Goal: Information Seeking & Learning: Check status

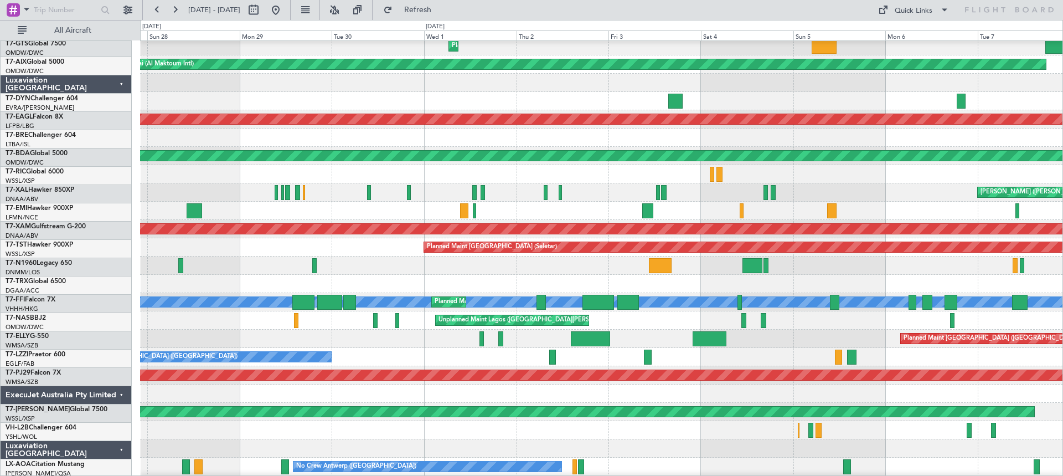
scroll to position [276, 0]
click at [907, 194] on div "[PERSON_NAME] ([PERSON_NAME] Intl) Planned Maint [PERSON_NAME]" at bounding box center [601, 192] width 922 height 18
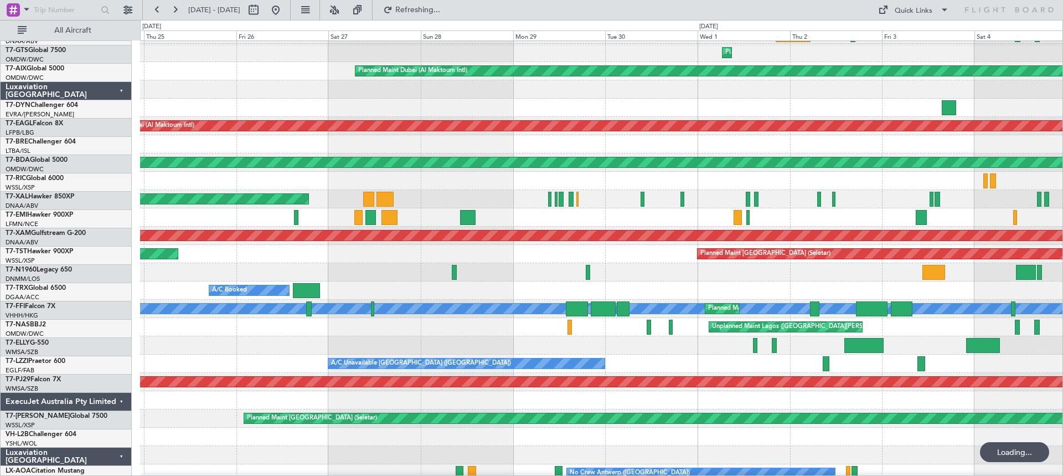
scroll to position [272, 0]
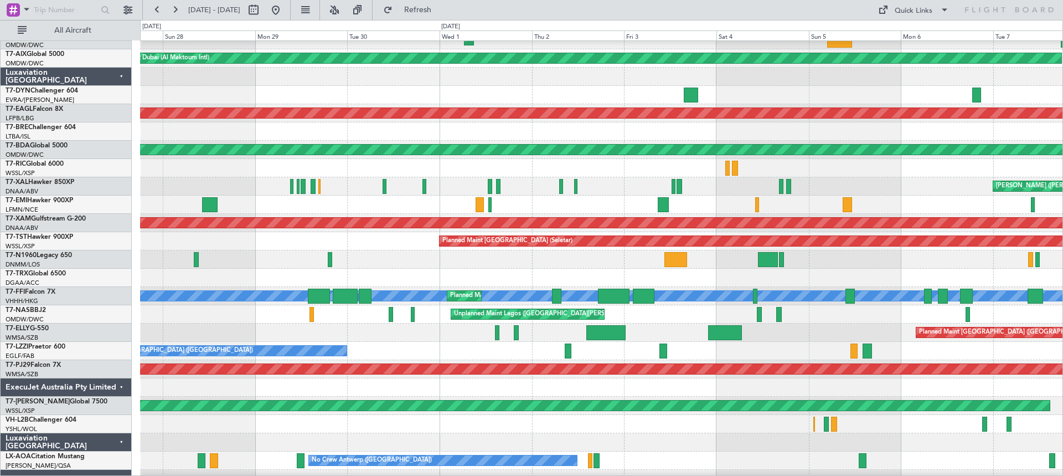
click at [213, 178] on div "[PERSON_NAME] ([PERSON_NAME] Intl) Planned Maint [PERSON_NAME]" at bounding box center [601, 186] width 922 height 18
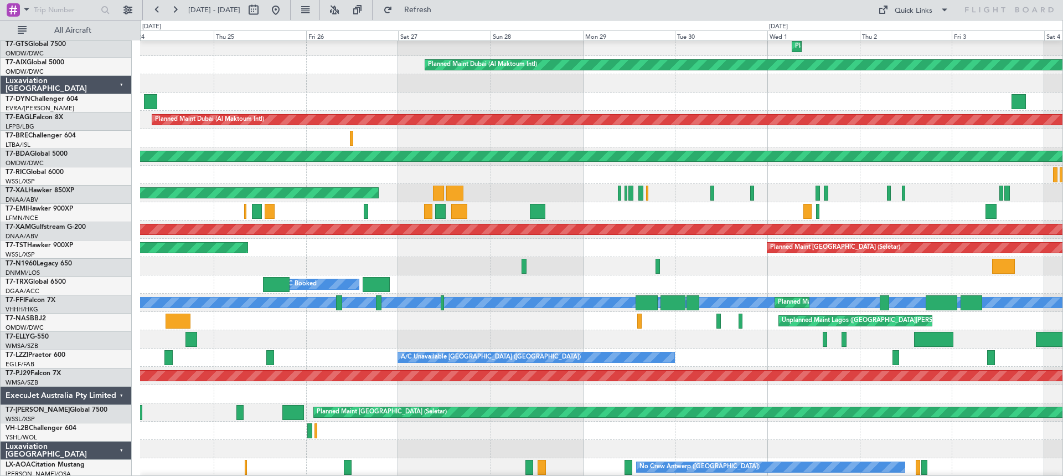
scroll to position [275, 0]
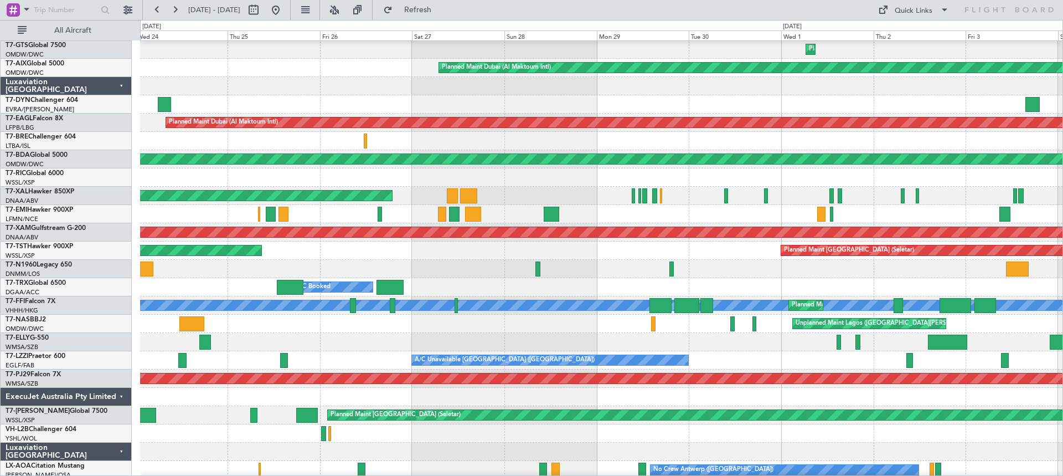
click at [582, 259] on div "Planned Maint [GEOGRAPHIC_DATA] (Seletar) Planned Maint [GEOGRAPHIC_DATA] (Sele…" at bounding box center [601, 250] width 922 height 18
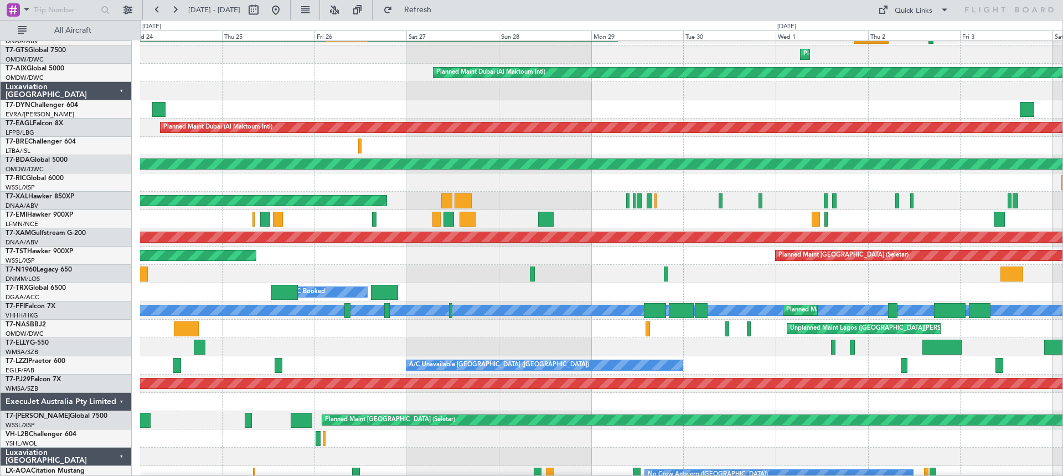
scroll to position [278, 0]
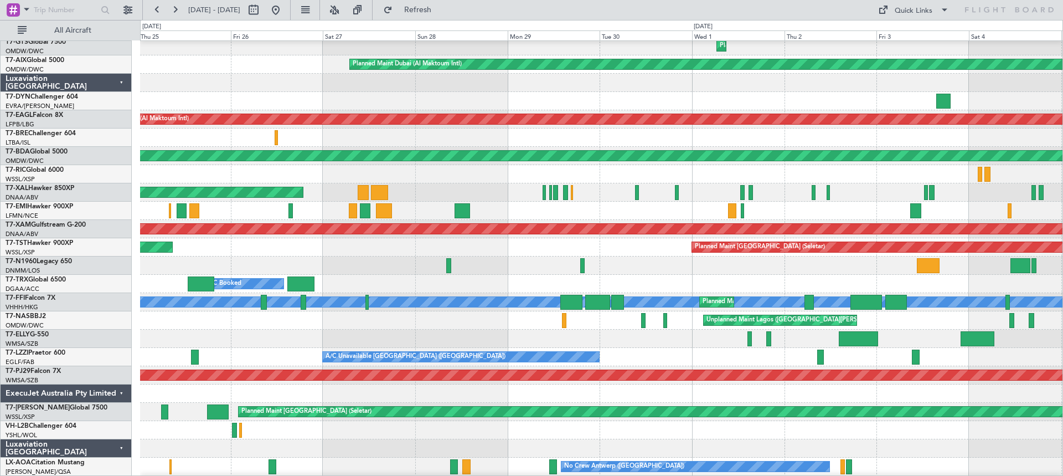
click at [199, 173] on div at bounding box center [601, 174] width 922 height 18
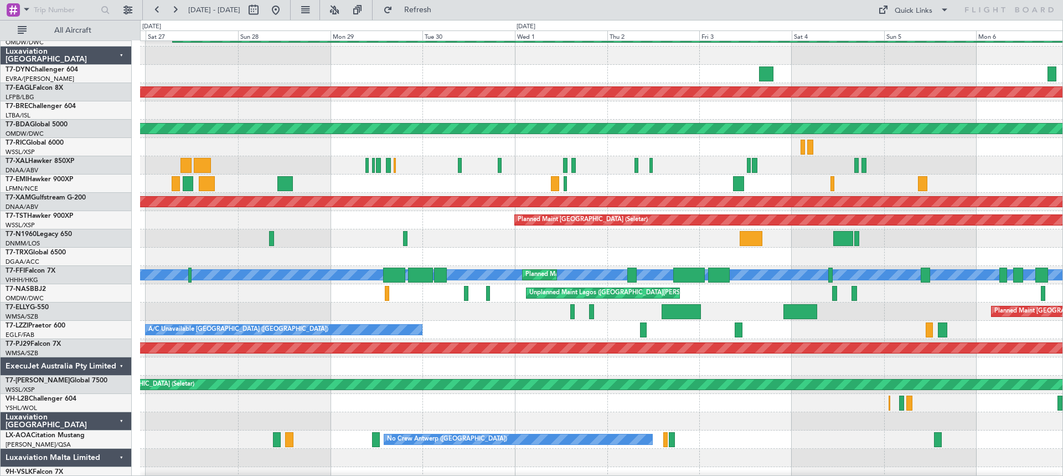
scroll to position [307, 0]
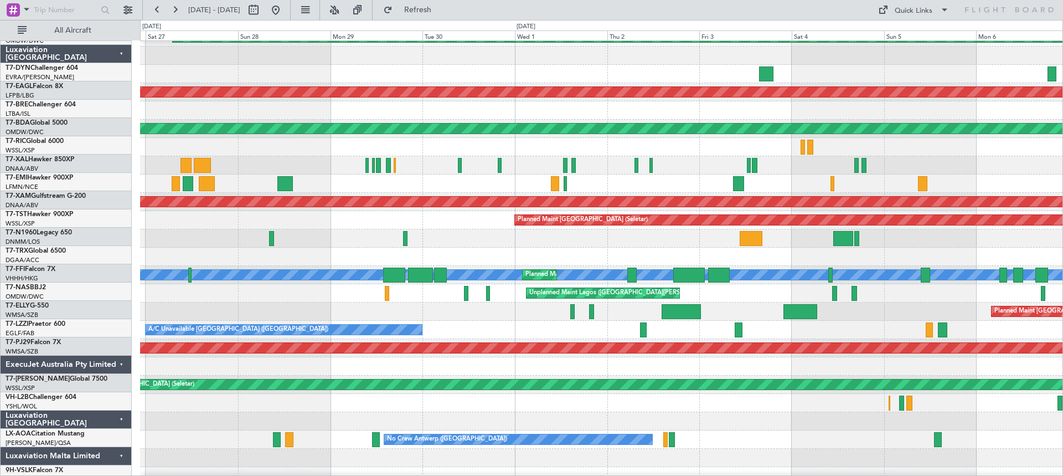
click at [293, 158] on div "[PERSON_NAME] ([PERSON_NAME] Intl) Planned Maint [PERSON_NAME]" at bounding box center [601, 165] width 922 height 18
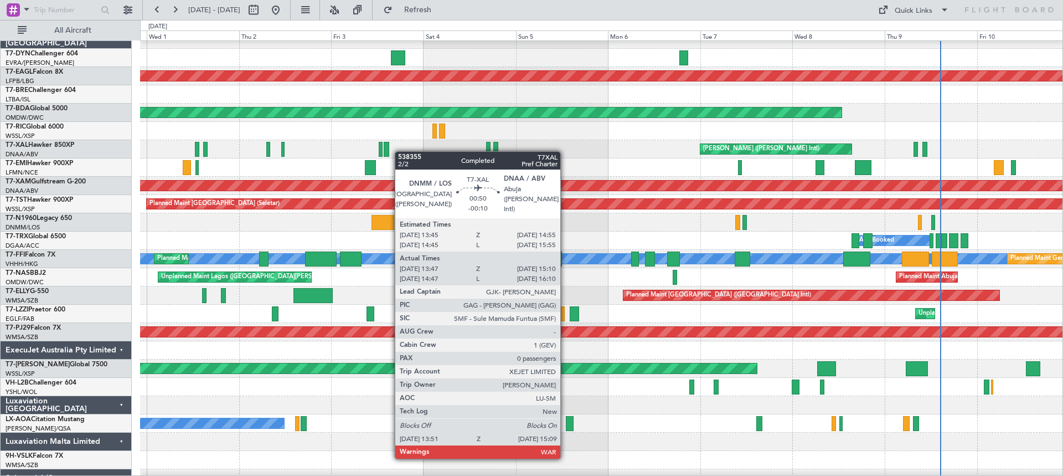
scroll to position [323, 0]
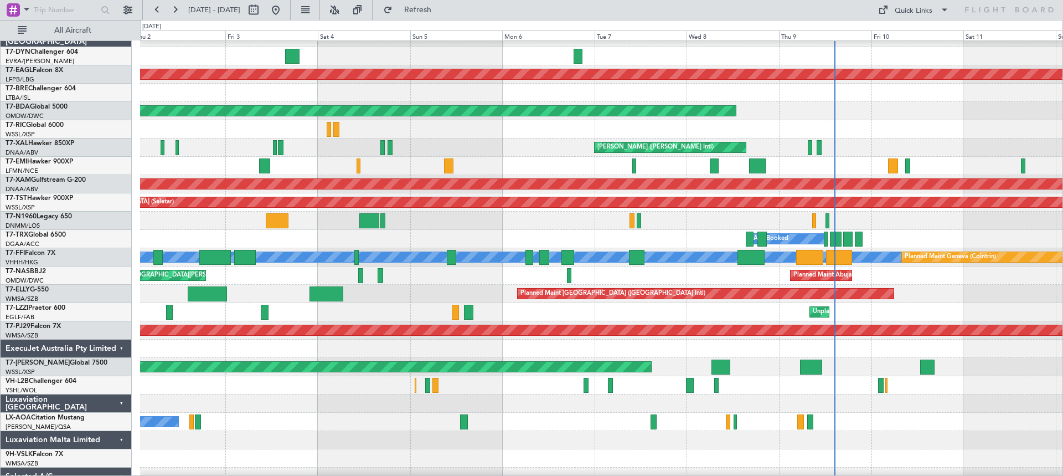
click at [295, 149] on div "[PERSON_NAME] ([PERSON_NAME] Intl)" at bounding box center [601, 147] width 922 height 18
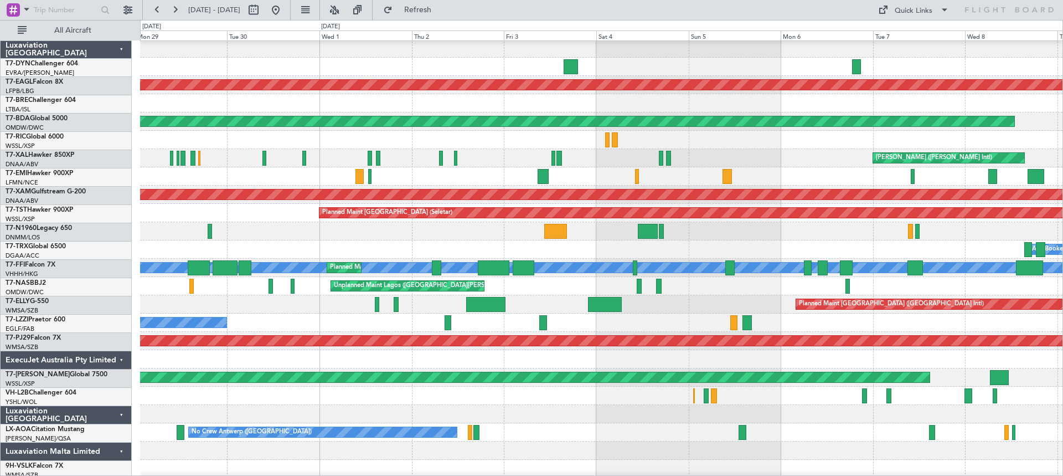
scroll to position [310, 0]
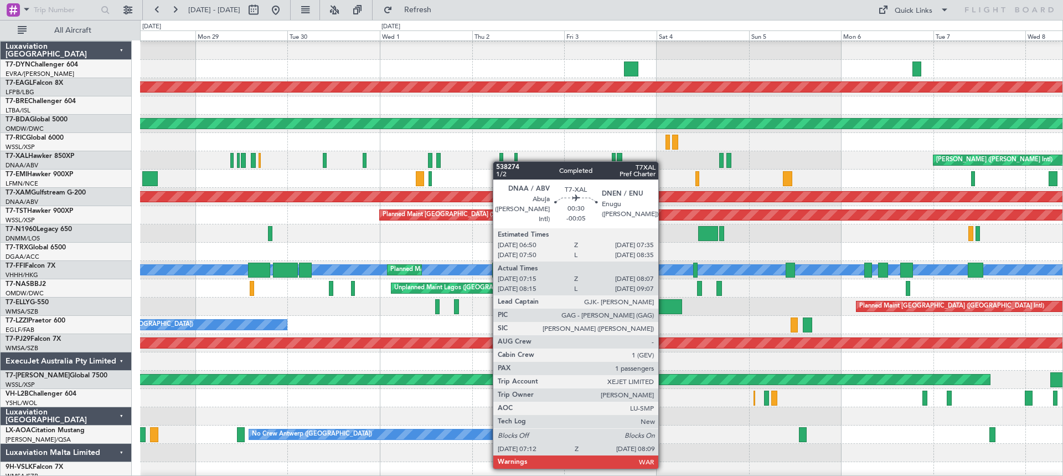
click at [500, 161] on div at bounding box center [501, 160] width 4 height 15
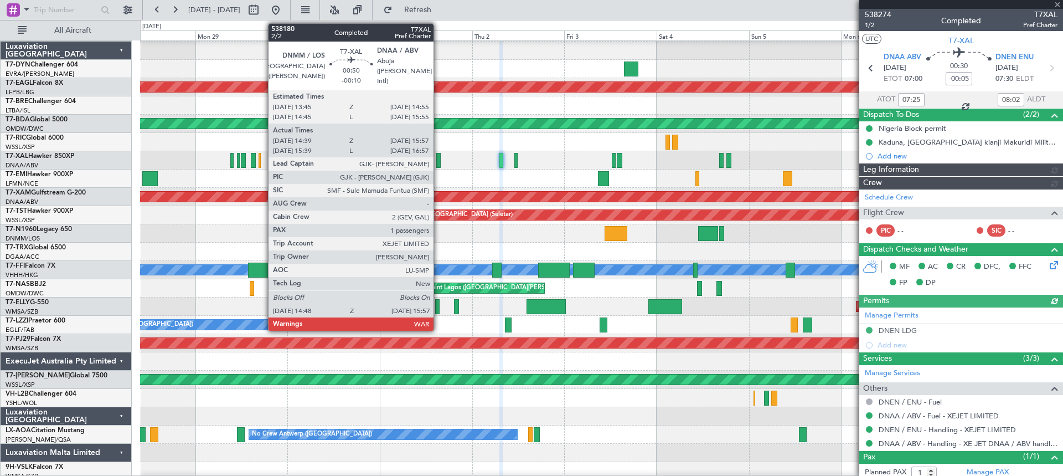
type input "[PERSON_NAME] ([PERSON_NAME])"
type input "7428"
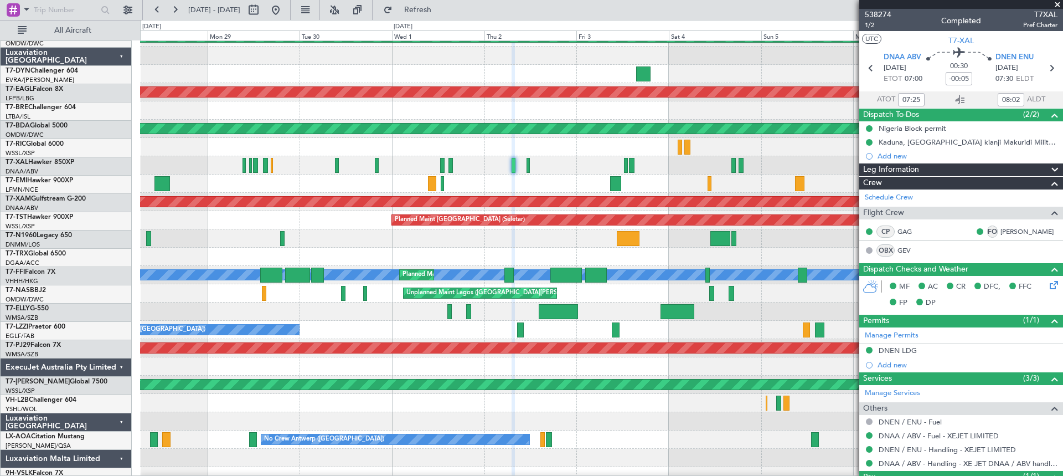
scroll to position [305, 0]
click at [216, 168] on div "[PERSON_NAME] ([PERSON_NAME] Intl) Planned Maint [PERSON_NAME]" at bounding box center [601, 165] width 922 height 18
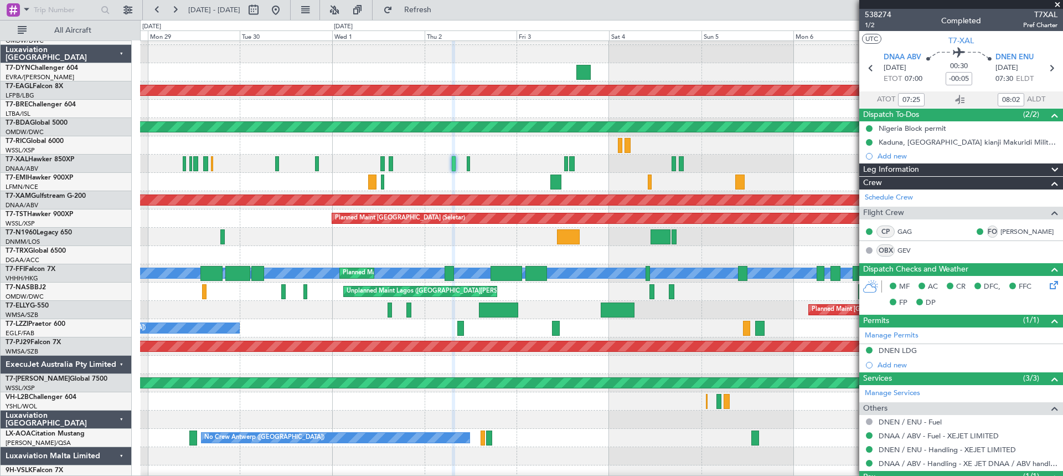
scroll to position [309, 0]
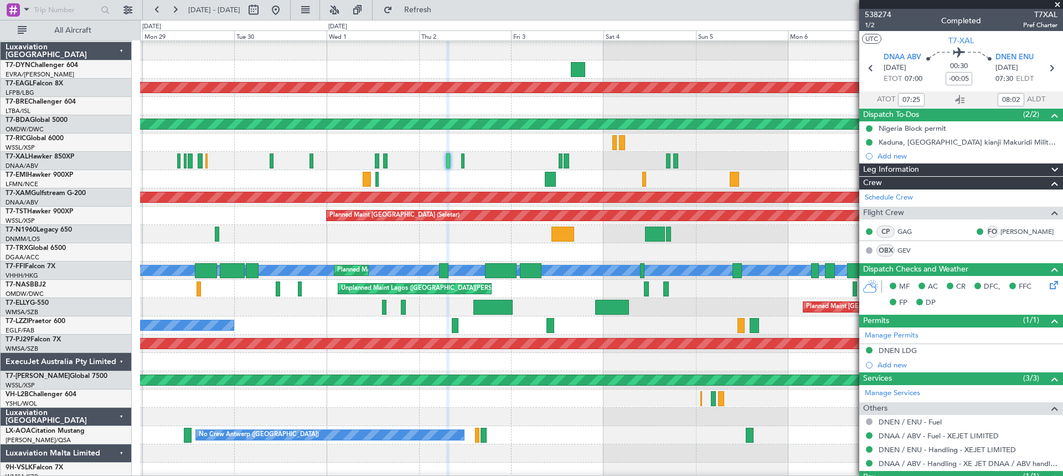
click at [461, 180] on div at bounding box center [601, 179] width 922 height 18
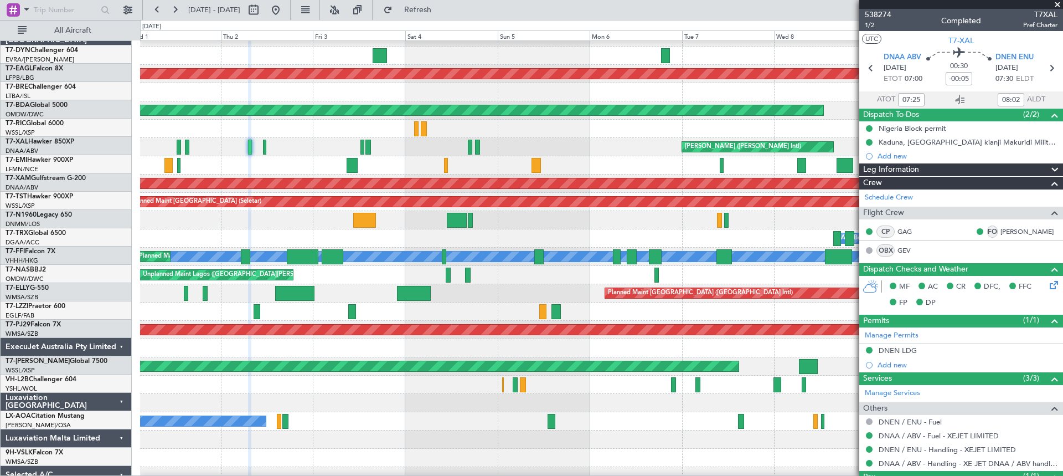
scroll to position [325, 0]
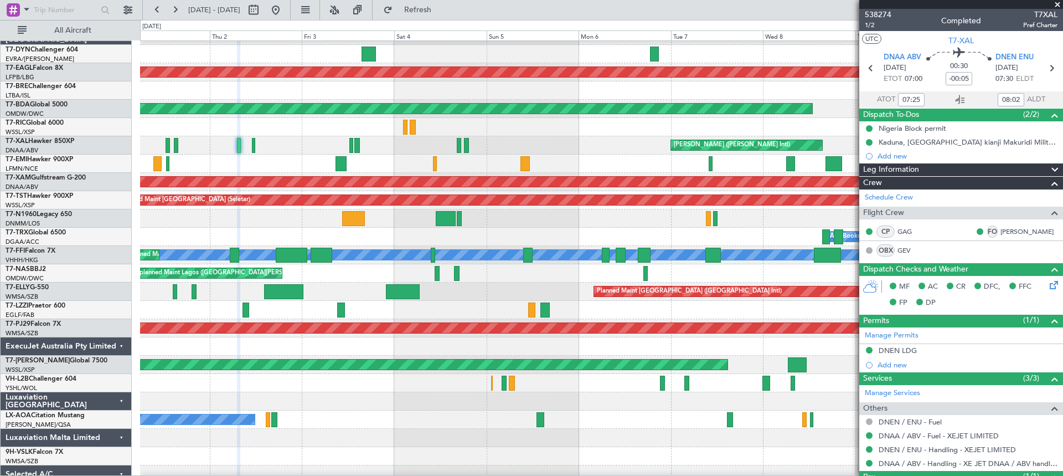
click at [392, 149] on div "[PERSON_NAME] ([PERSON_NAME] Intl)" at bounding box center [601, 145] width 922 height 18
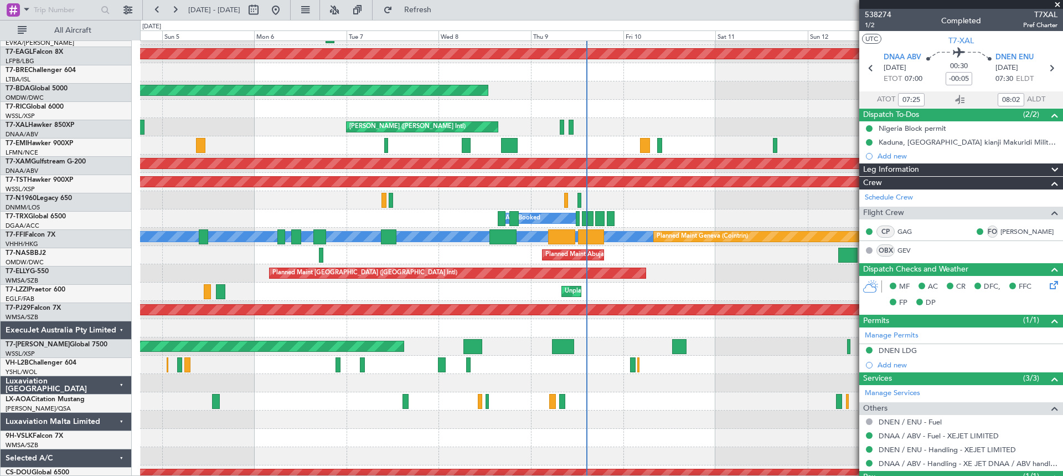
scroll to position [344, 0]
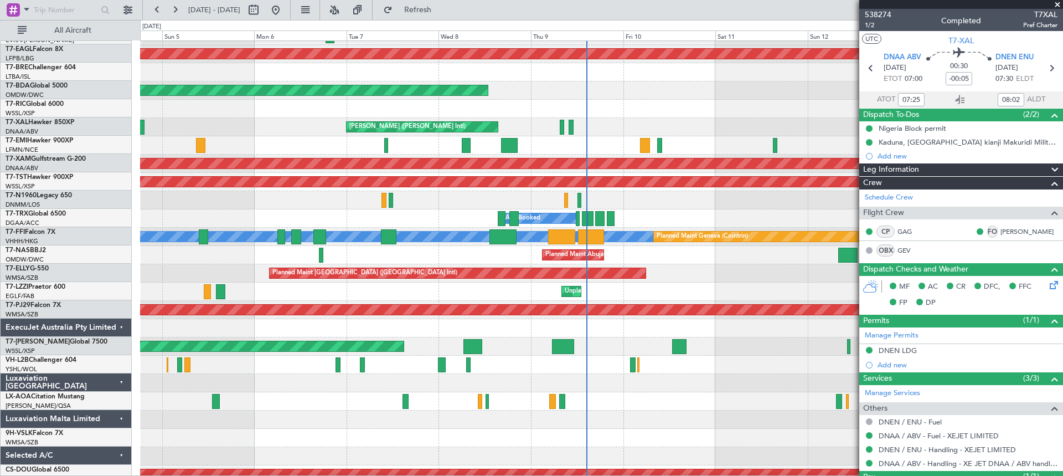
click at [265, 126] on div "[PERSON_NAME] ([PERSON_NAME] Intl)" at bounding box center [601, 127] width 922 height 18
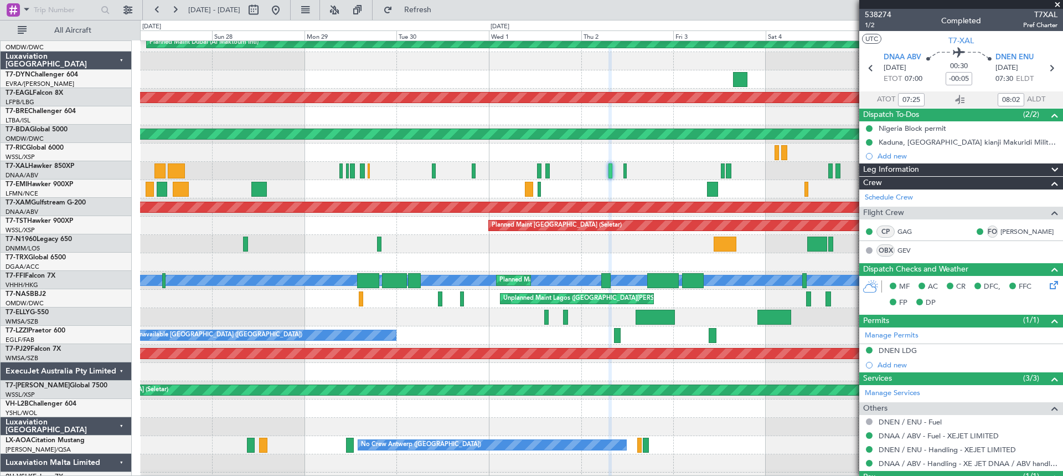
scroll to position [299, 0]
click at [912, 313] on fb-app "[DATE] - [DATE] Refresh Quick Links All Aircraft Planned Maint [GEOGRAPHIC_DATA…" at bounding box center [531, 241] width 1063 height 467
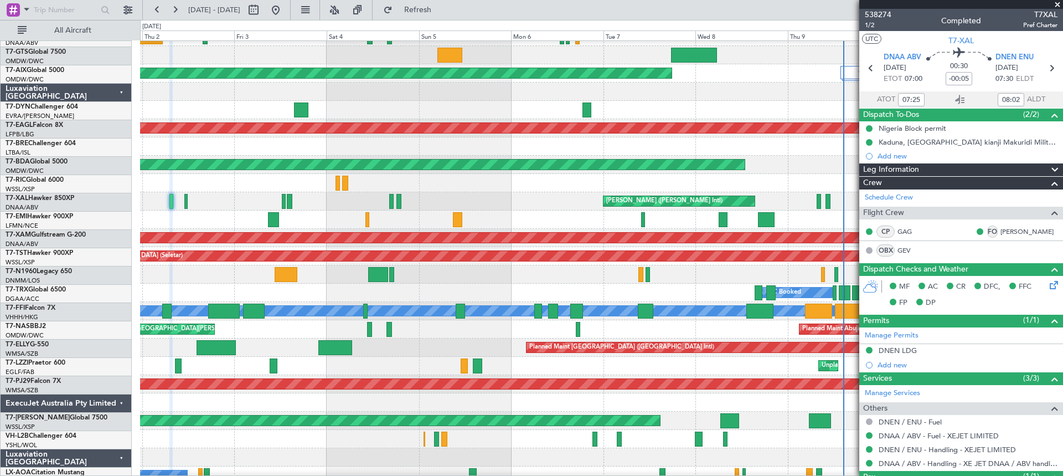
scroll to position [271, 0]
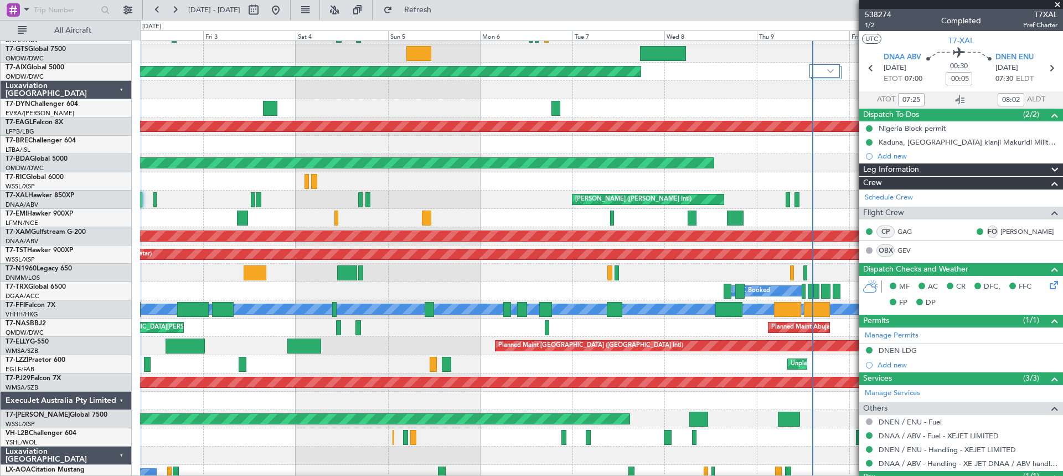
click at [175, 213] on div "No Crew Planned Maint" at bounding box center [601, 218] width 922 height 18
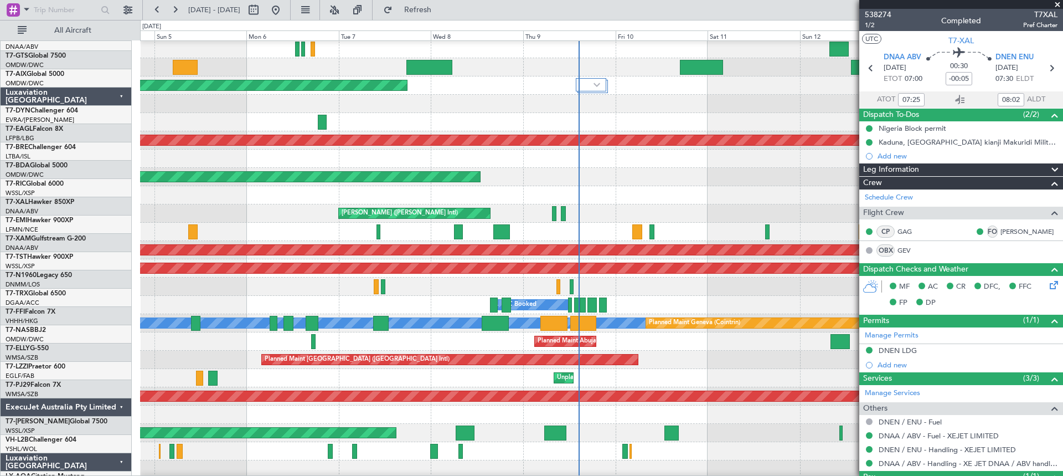
click at [203, 197] on div at bounding box center [601, 195] width 922 height 18
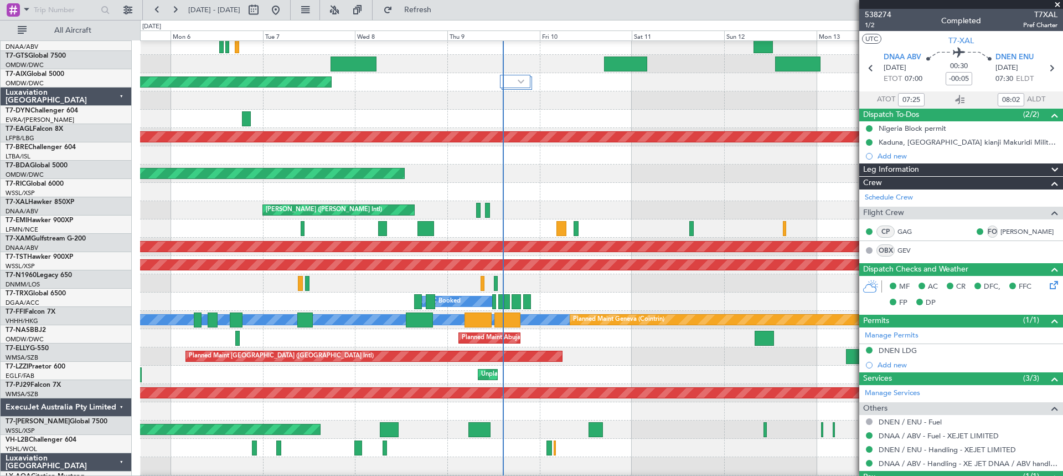
scroll to position [260, 0]
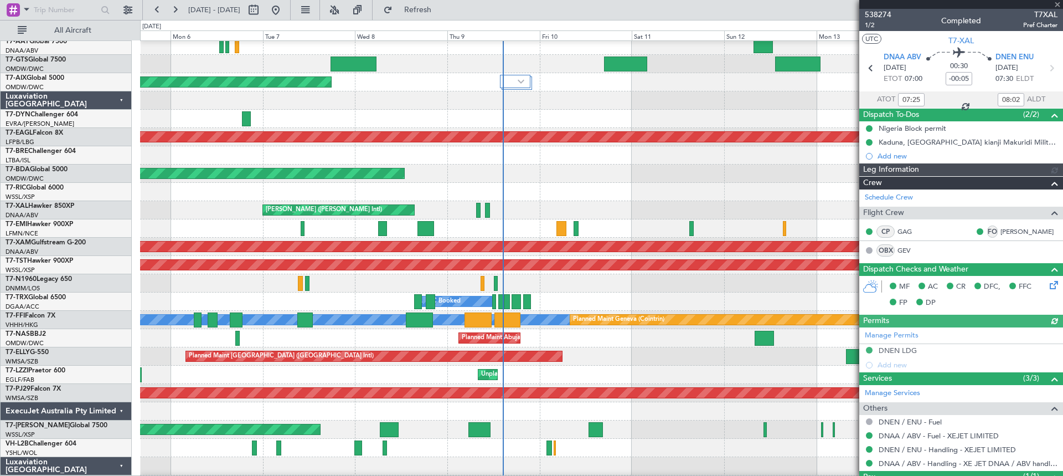
type input "[PERSON_NAME] ([PERSON_NAME])"
type input "7428"
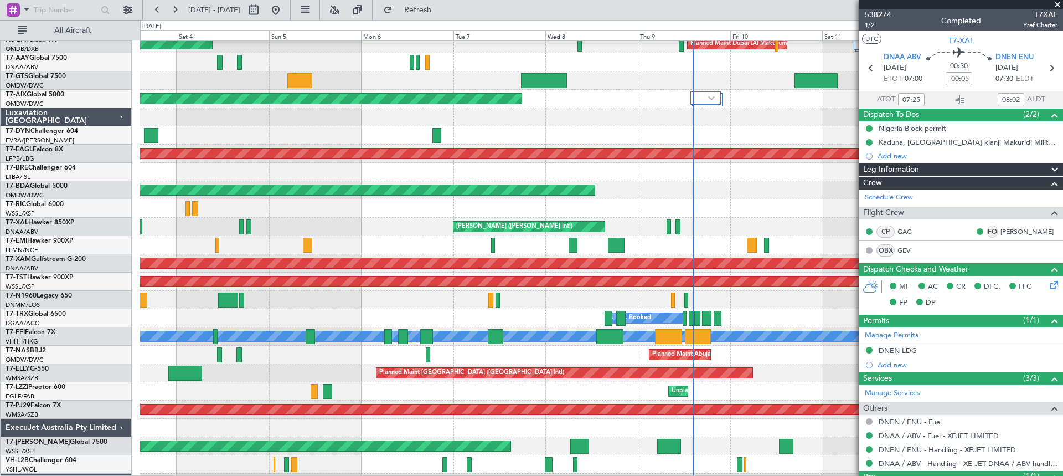
scroll to position [254, 0]
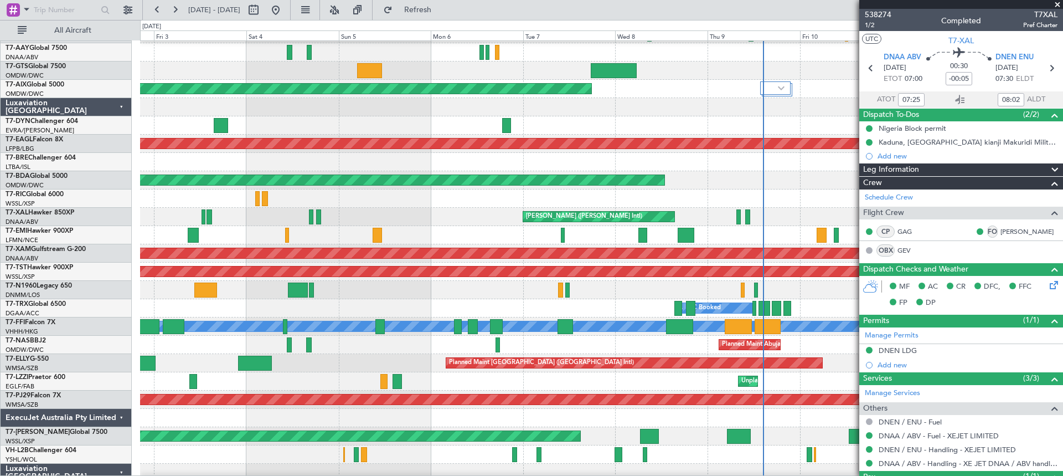
click at [561, 341] on div "Planned Maint Abuja ([PERSON_NAME] Intl) Unplanned Maint [GEOGRAPHIC_DATA] ([PE…" at bounding box center [601, 344] width 922 height 18
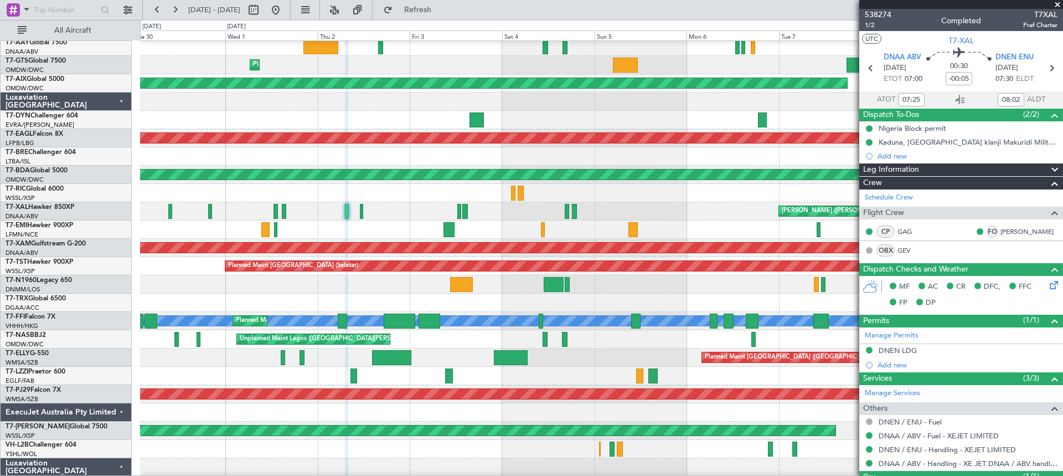
scroll to position [258, 0]
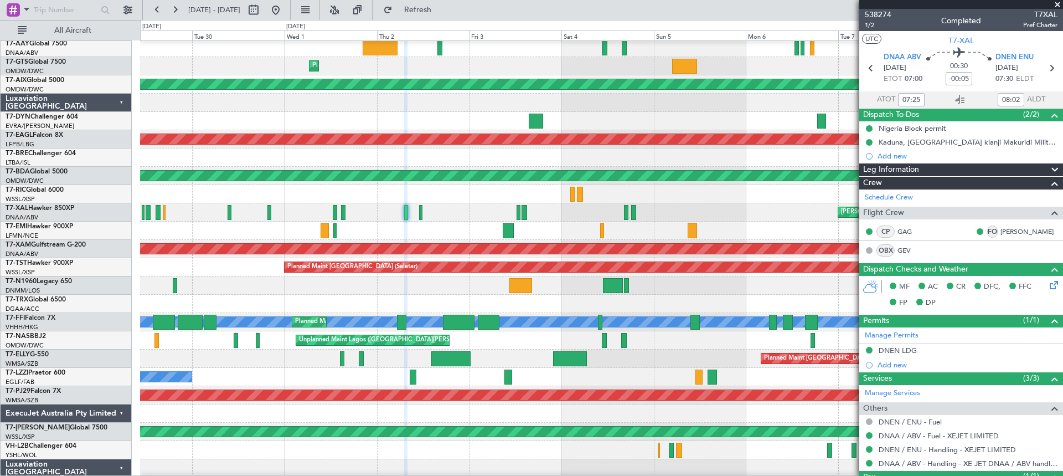
click at [631, 363] on div "Planned Maint [GEOGRAPHIC_DATA] ([GEOGRAPHIC_DATA] Intl)" at bounding box center [601, 358] width 922 height 18
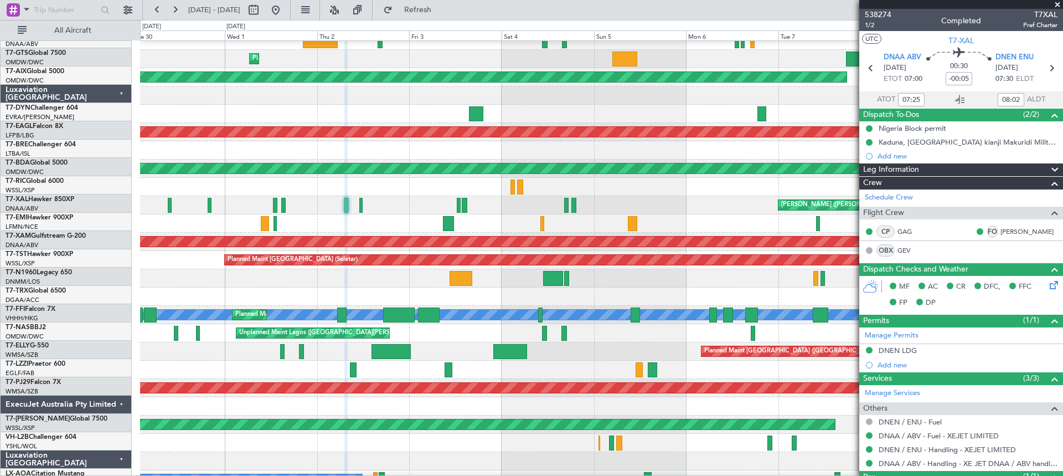
scroll to position [268, 0]
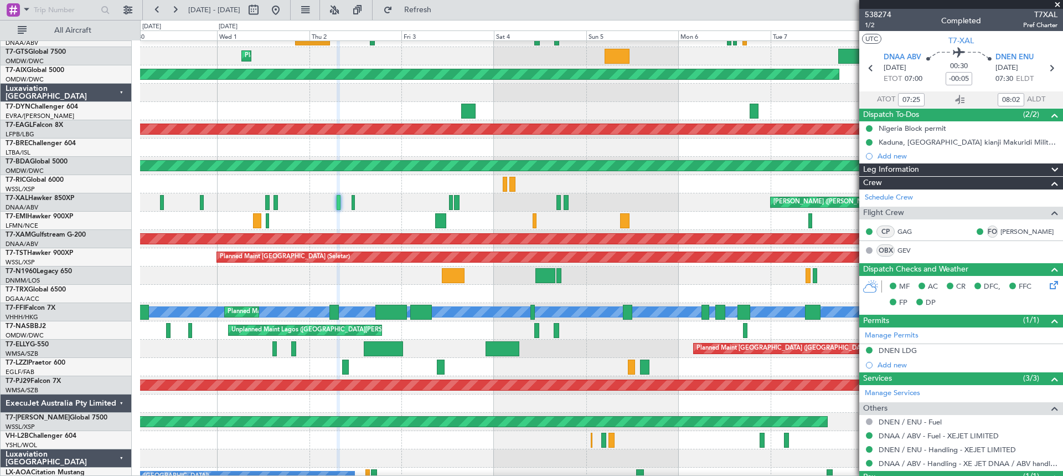
click at [193, 350] on div "Planned Maint [GEOGRAPHIC_DATA] ([GEOGRAPHIC_DATA] Intl)" at bounding box center [601, 348] width 922 height 18
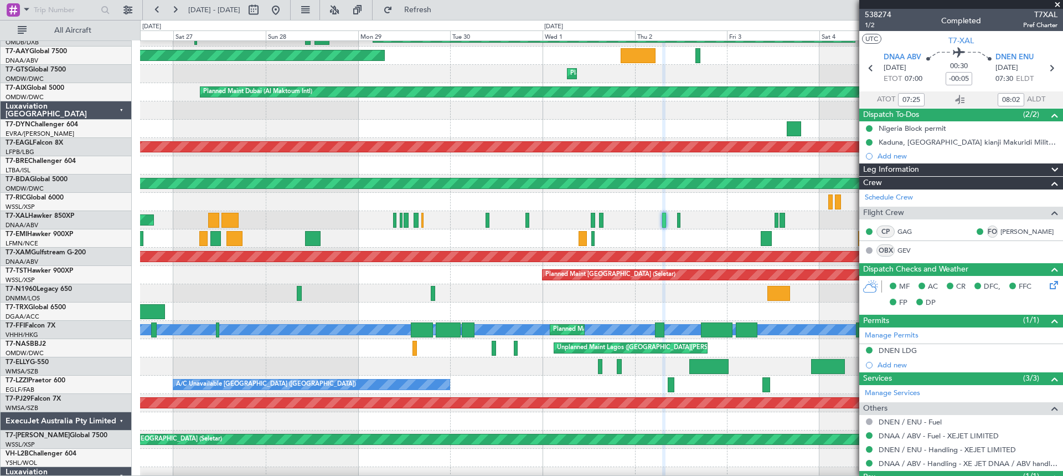
scroll to position [251, 0]
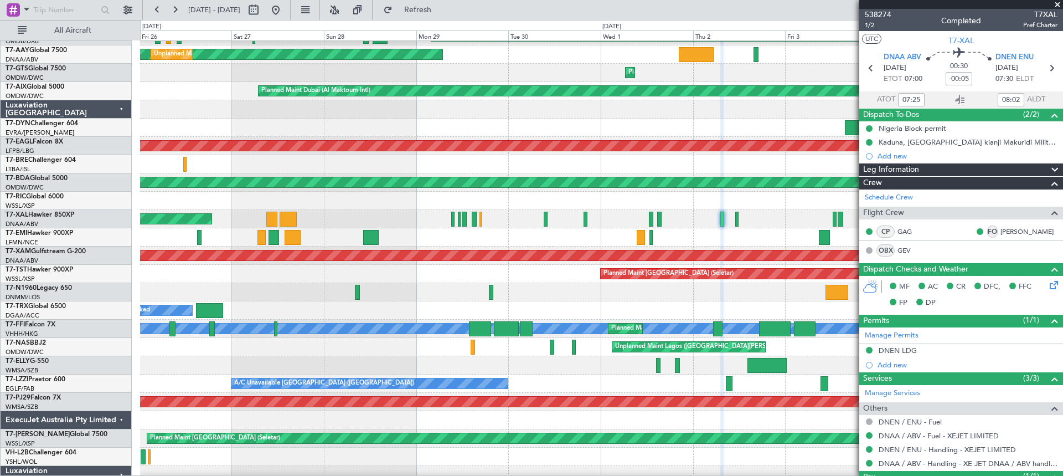
click at [589, 370] on div "Planned Maint [GEOGRAPHIC_DATA] ([GEOGRAPHIC_DATA] Intl)" at bounding box center [601, 365] width 922 height 18
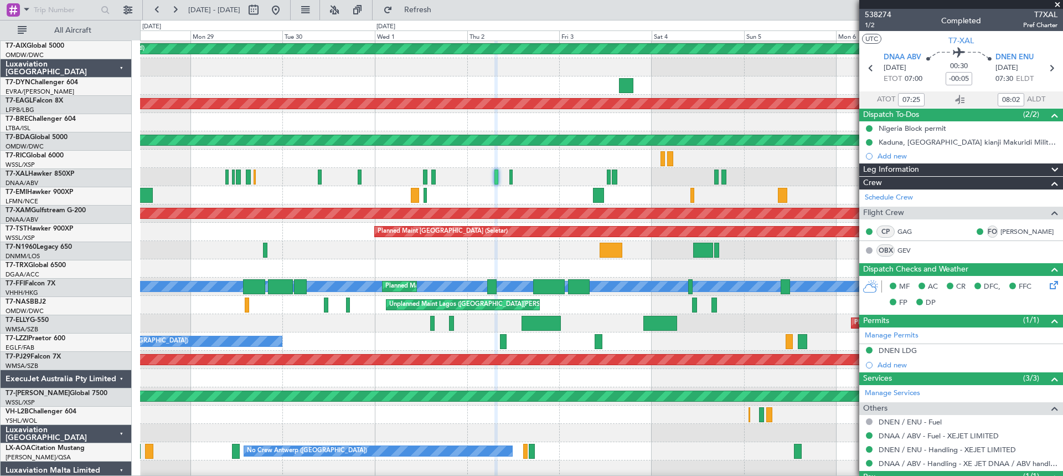
scroll to position [295, 0]
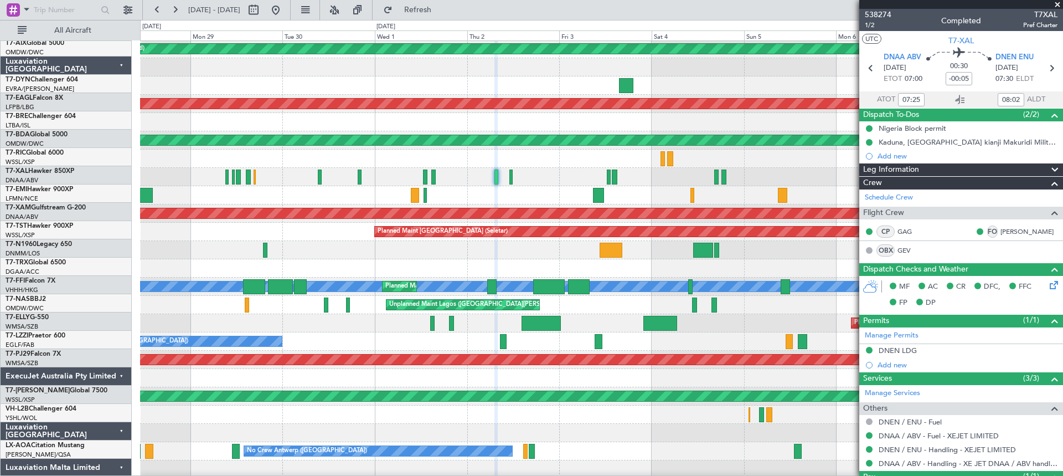
click at [271, 319] on div "Planned Maint [GEOGRAPHIC_DATA] ([GEOGRAPHIC_DATA] Intl)" at bounding box center [601, 323] width 922 height 18
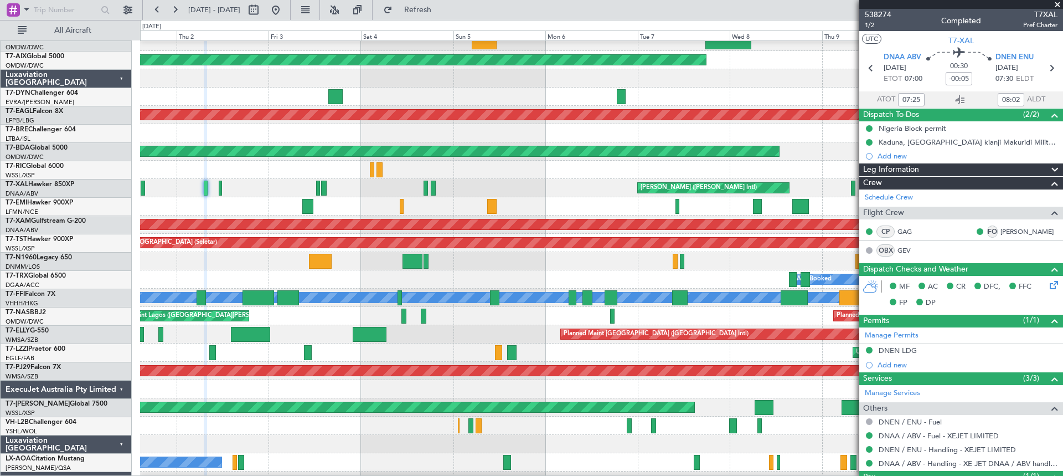
scroll to position [283, 0]
click at [309, 324] on div "Unplanned Maint Lagos ([GEOGRAPHIC_DATA][PERSON_NAME]) Planned Maint Abuja ([PE…" at bounding box center [601, 316] width 922 height 18
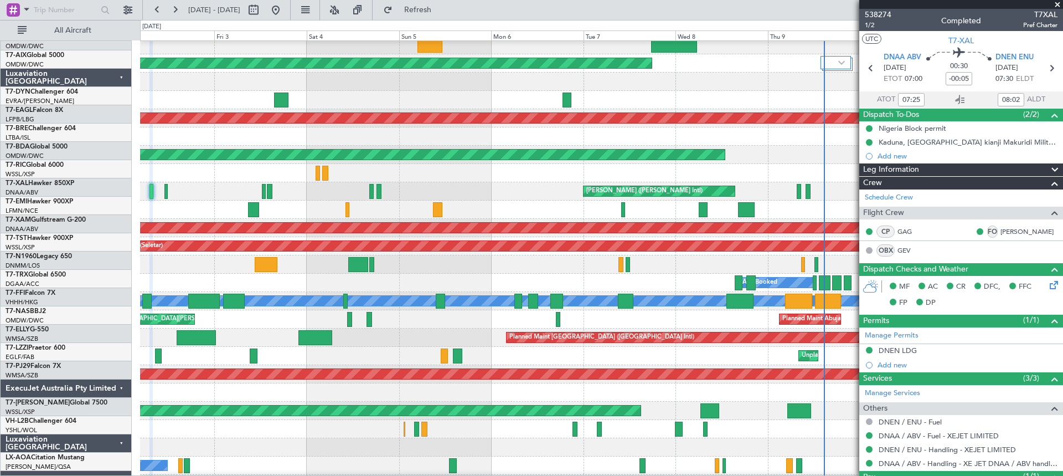
scroll to position [285, 0]
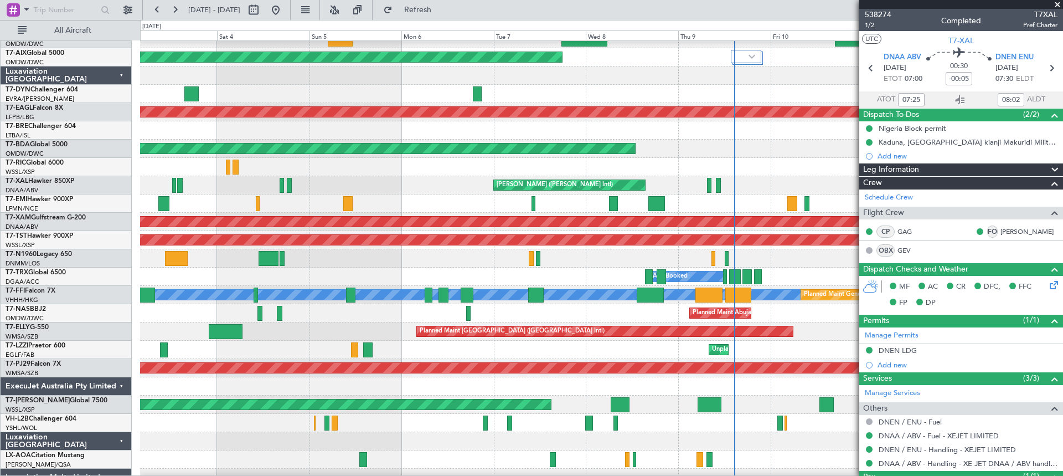
click at [314, 317] on div "Planned Maint Abuja ([PERSON_NAME] Intl) Unplanned Maint [GEOGRAPHIC_DATA] ([PE…" at bounding box center [601, 313] width 922 height 18
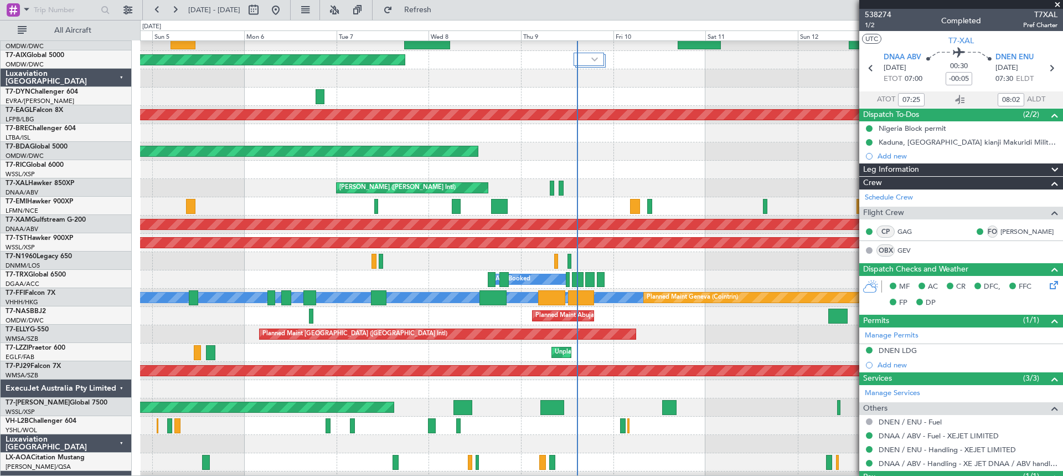
scroll to position [282, 0]
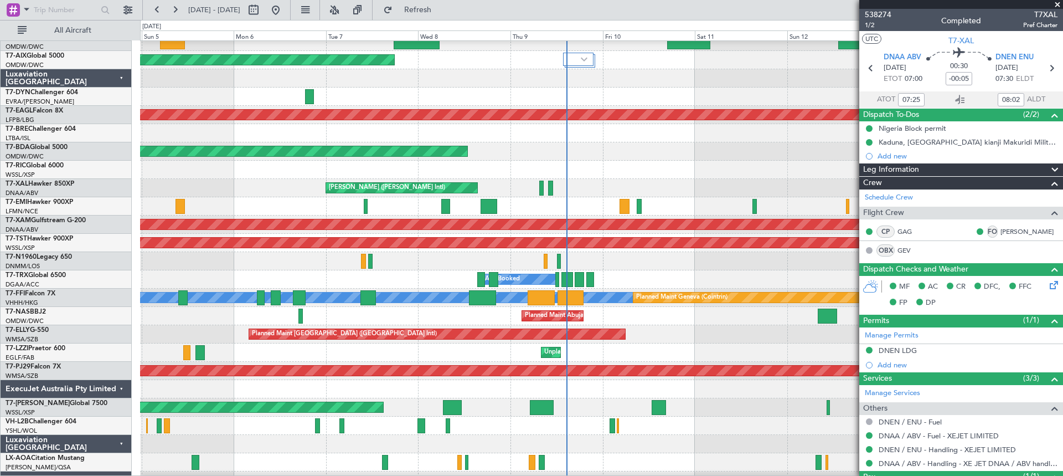
click at [418, 317] on div "Planned Maint Abuja ([PERSON_NAME] Intl) Unplanned Maint [GEOGRAPHIC_DATA] ([PE…" at bounding box center [601, 316] width 922 height 18
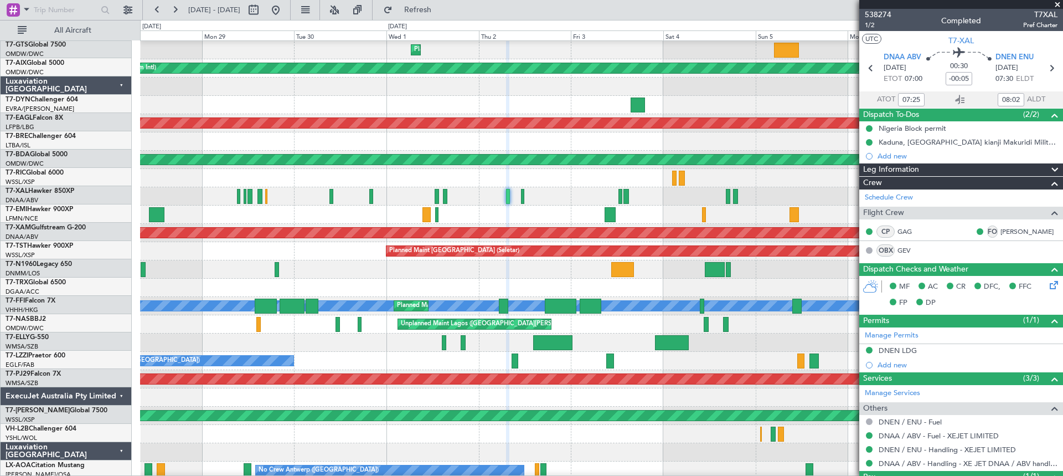
scroll to position [274, 0]
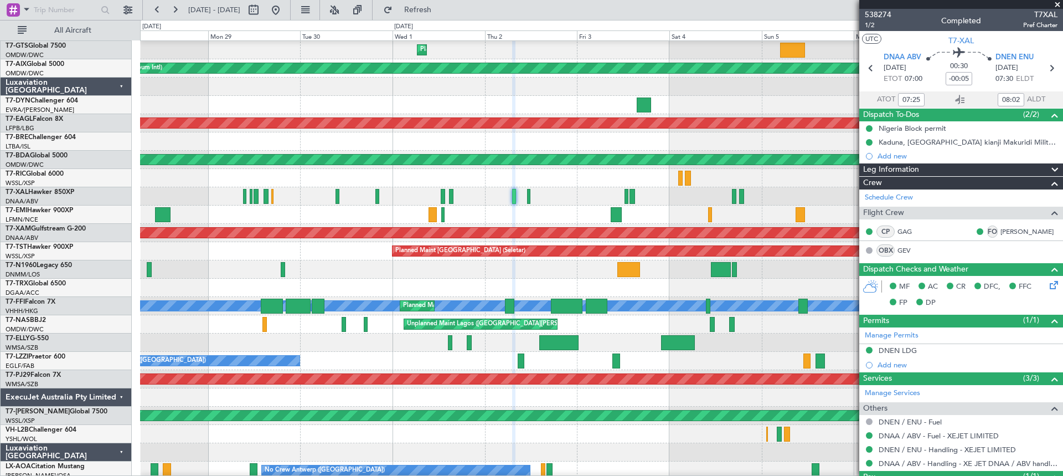
click at [887, 375] on fb-app "[DATE] - [DATE] Refresh Quick Links All Aircraft Unplanned Maint [GEOGRAPHIC_DA…" at bounding box center [531, 241] width 1063 height 467
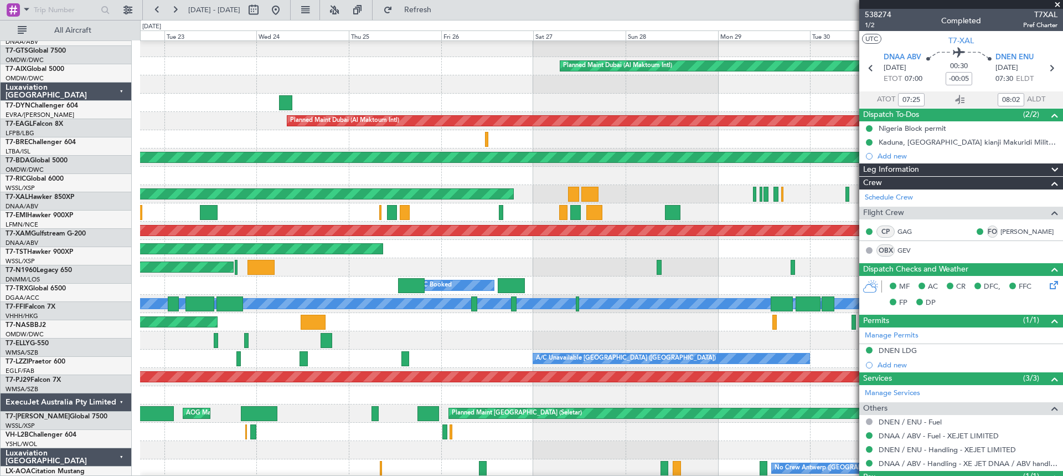
scroll to position [276, 0]
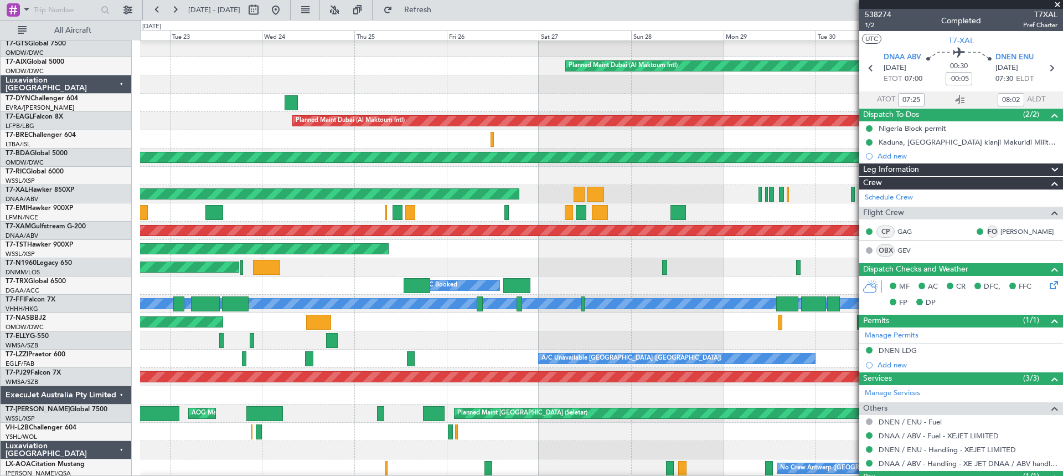
click at [732, 277] on div "A/C Booked" at bounding box center [601, 285] width 922 height 18
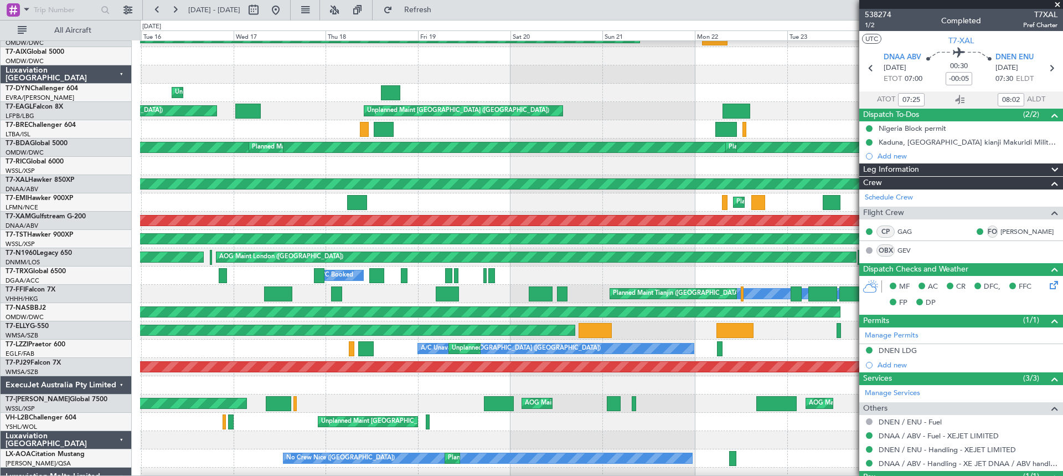
click at [785, 341] on div "A/C Unavailable [GEOGRAPHIC_DATA] ([GEOGRAPHIC_DATA]) Unplanned Maint [GEOGRAPH…" at bounding box center [601, 348] width 922 height 18
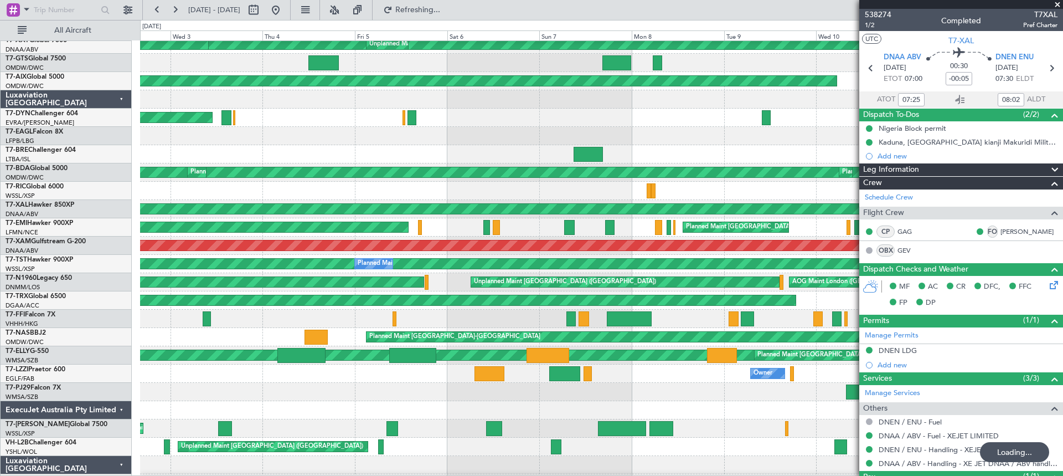
scroll to position [260, 0]
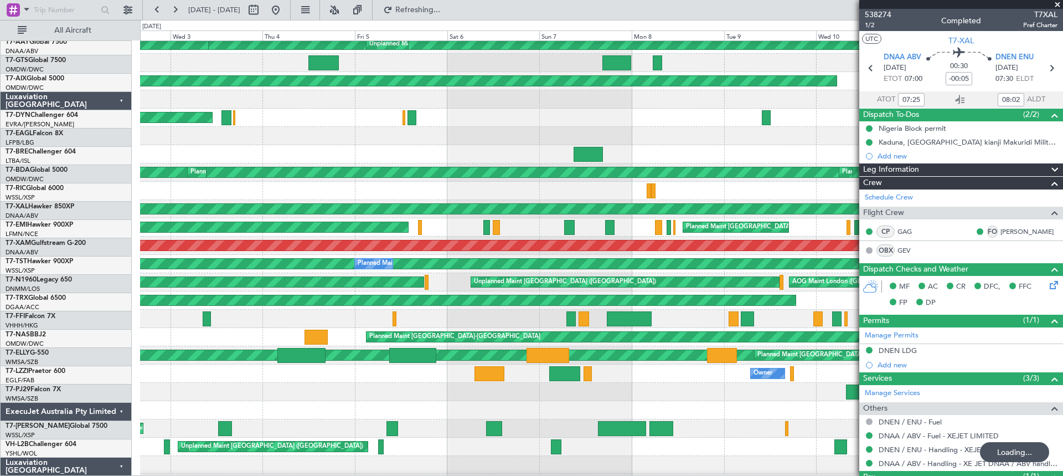
click at [373, 404] on div at bounding box center [601, 410] width 922 height 18
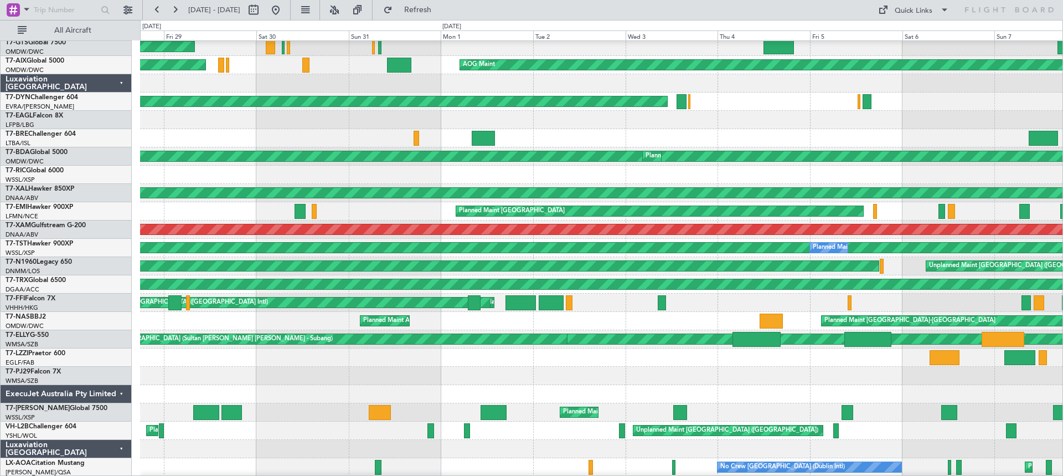
scroll to position [280, 0]
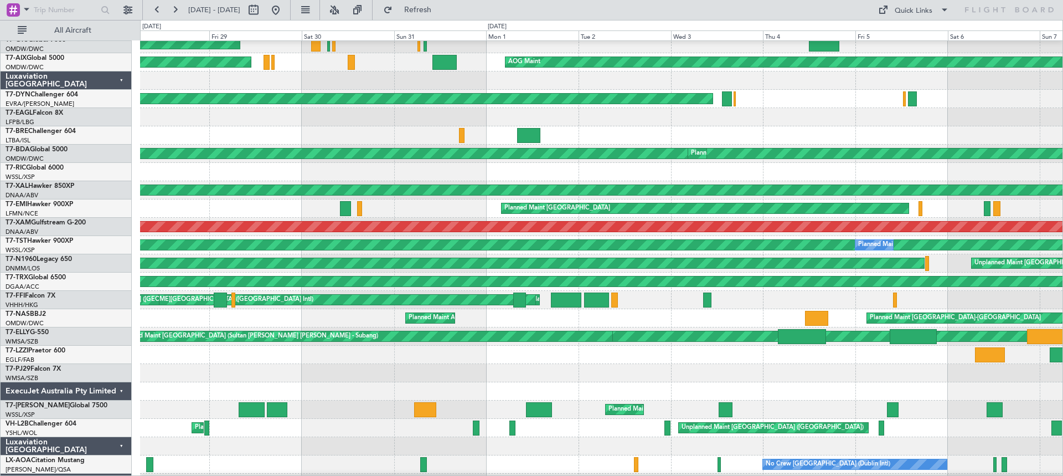
click at [726, 379] on div at bounding box center [601, 373] width 922 height 18
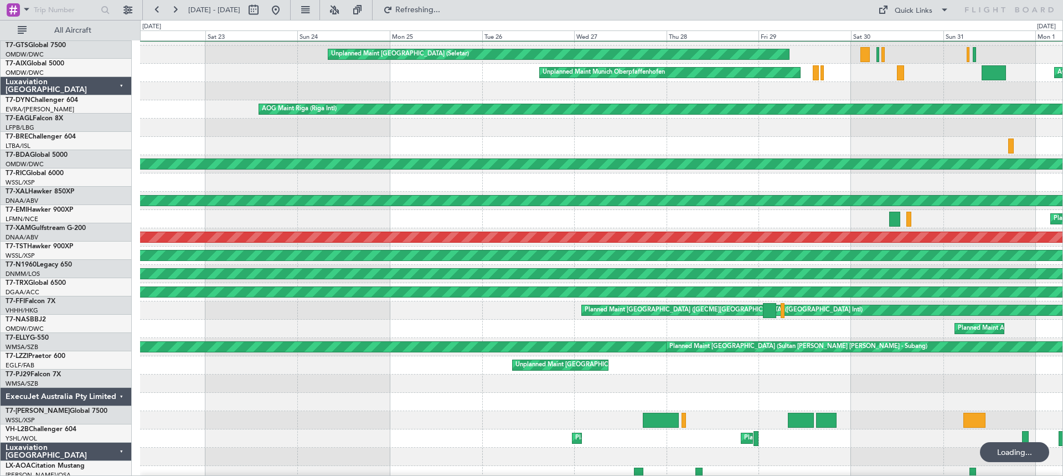
click at [797, 367] on div "Unplanned Maint [GEOGRAPHIC_DATA] ([GEOGRAPHIC_DATA])" at bounding box center [601, 365] width 922 height 18
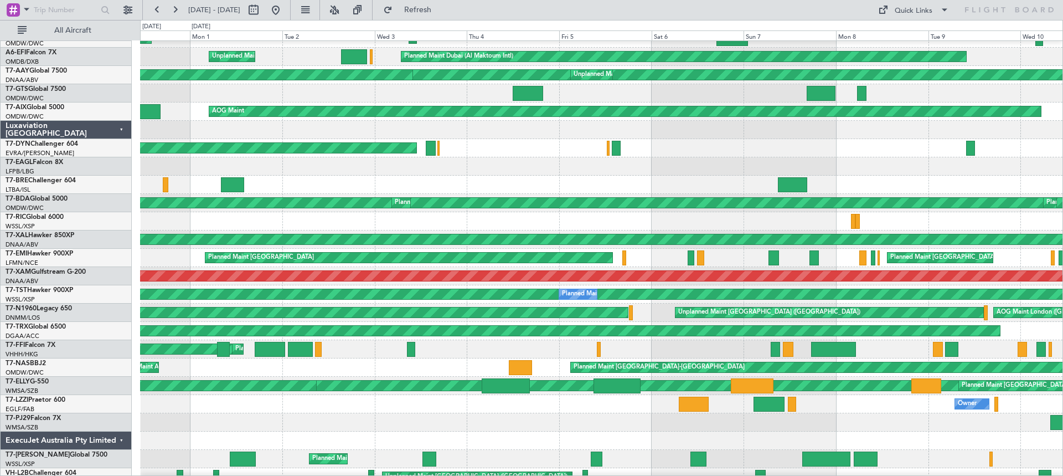
scroll to position [236, 0]
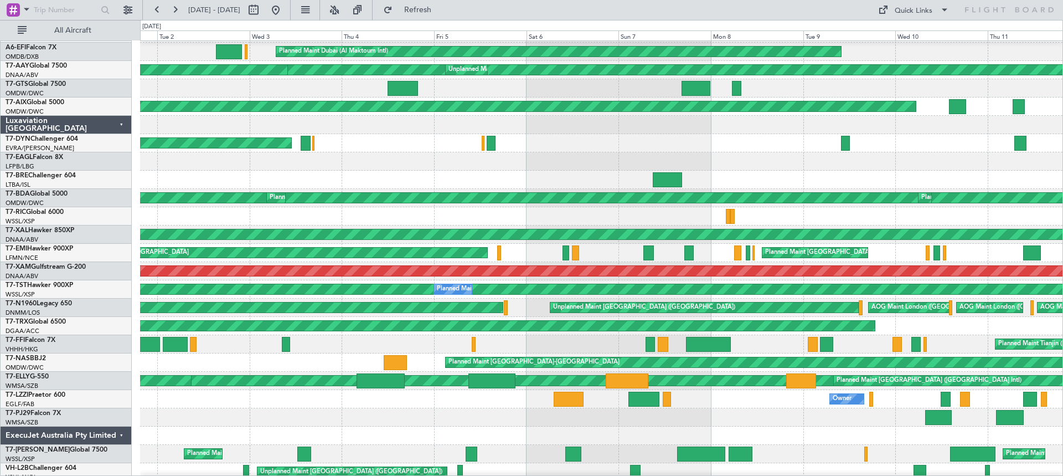
click at [73, 402] on div "Planned Maint Nice ([GEOGRAPHIC_DATA]) Planned Maint [GEOGRAPHIC_DATA] (Al Makt…" at bounding box center [531, 248] width 1063 height 456
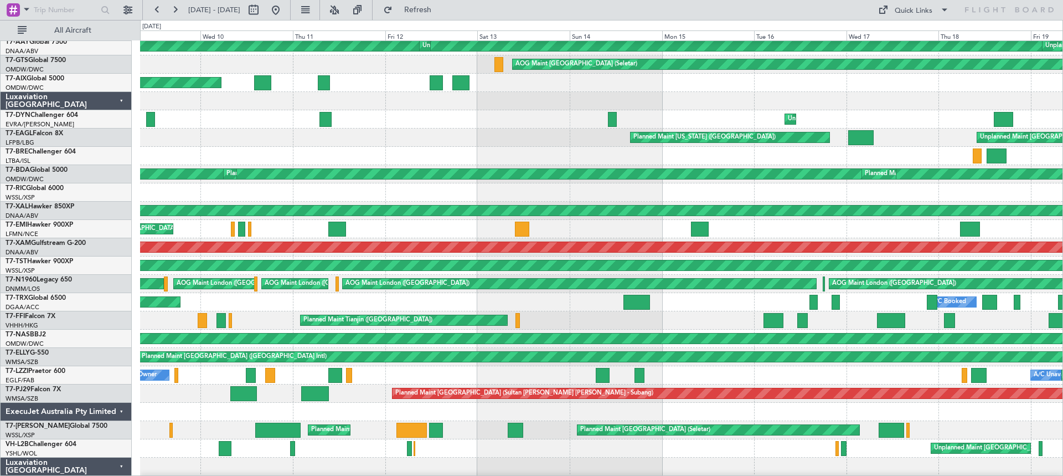
click at [49, 389] on div "Planned Maint Dubai (Al Maktoum Intl) Planned Maint [GEOGRAPHIC_DATA] (Al Makto…" at bounding box center [531, 248] width 1063 height 456
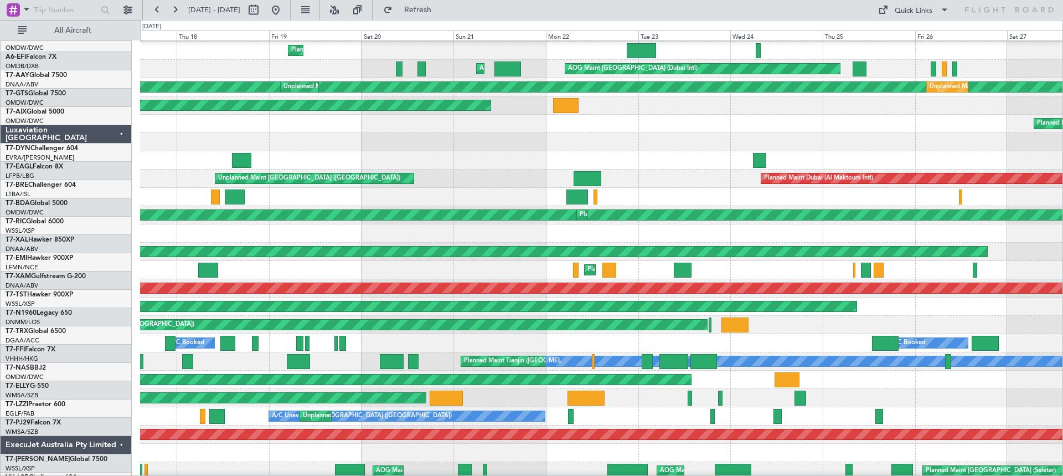
scroll to position [219, 0]
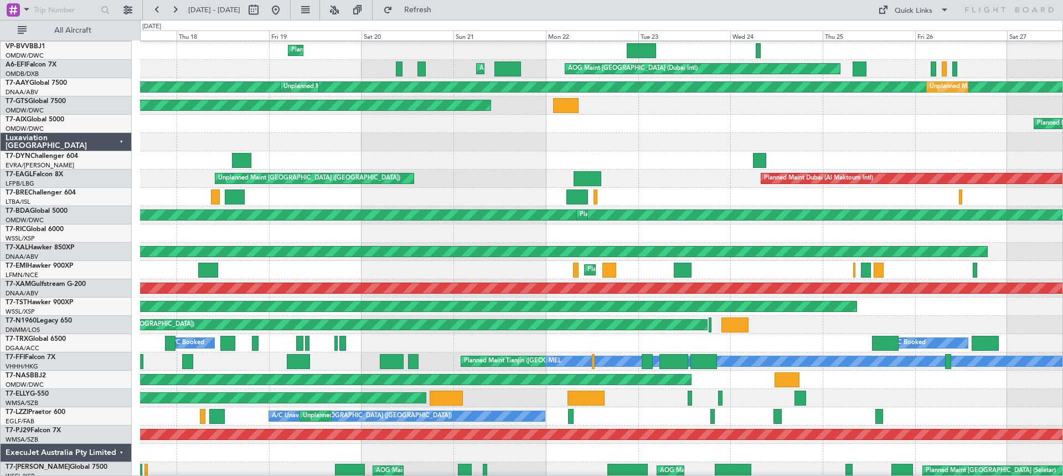
click at [0, 231] on html "[DATE] - [DATE] Refresh Quick Links All Aircraft Planned Maint [GEOGRAPHIC_DATA…" at bounding box center [531, 238] width 1063 height 476
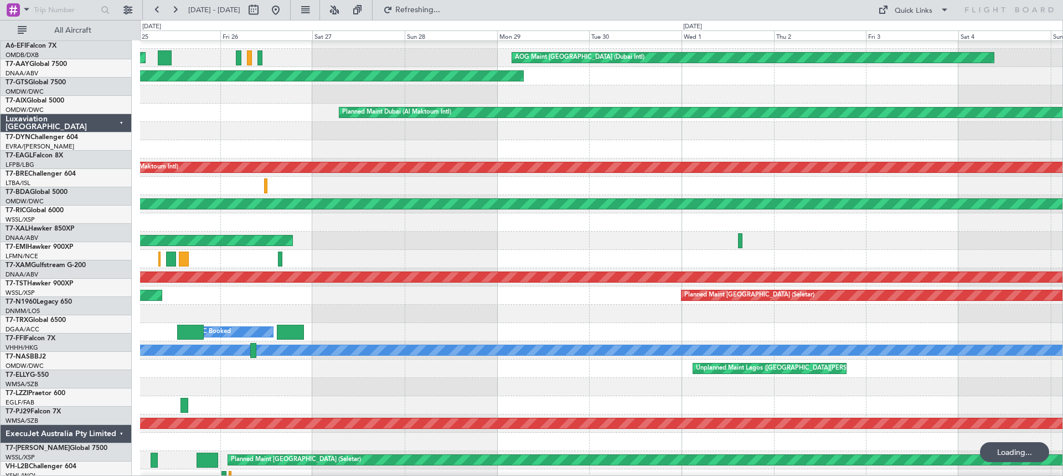
click at [0, 211] on html "[DATE] - [DATE] Refreshing... Quick Links All Aircraft Planned Maint [GEOGRAPHI…" at bounding box center [531, 238] width 1063 height 476
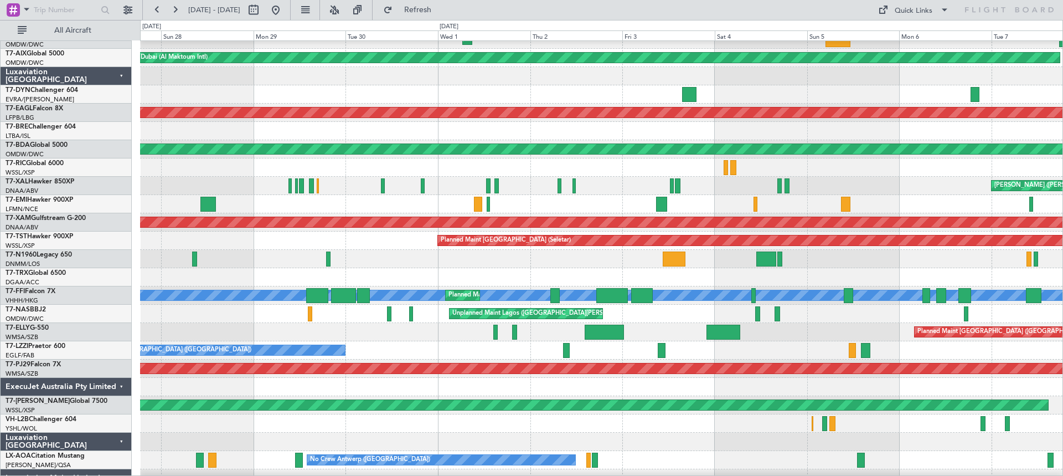
scroll to position [281, 0]
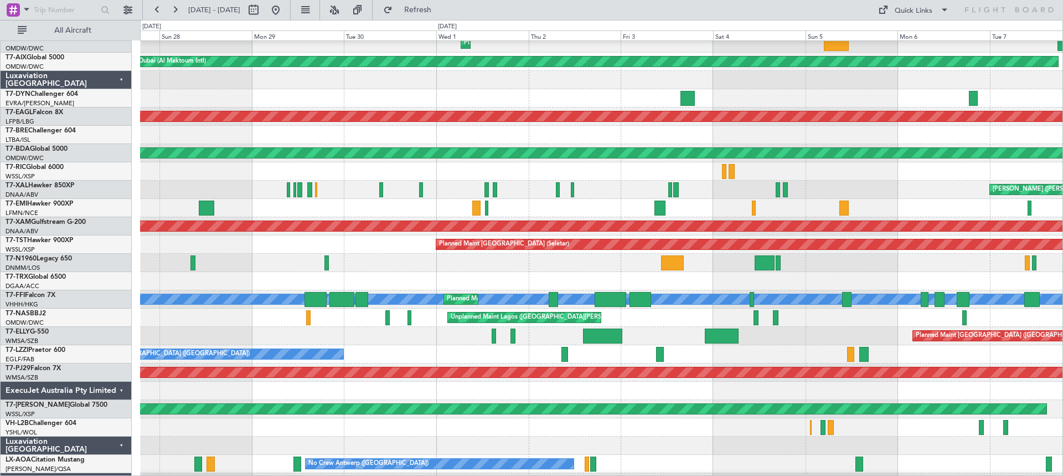
click at [283, 209] on div at bounding box center [601, 208] width 922 height 18
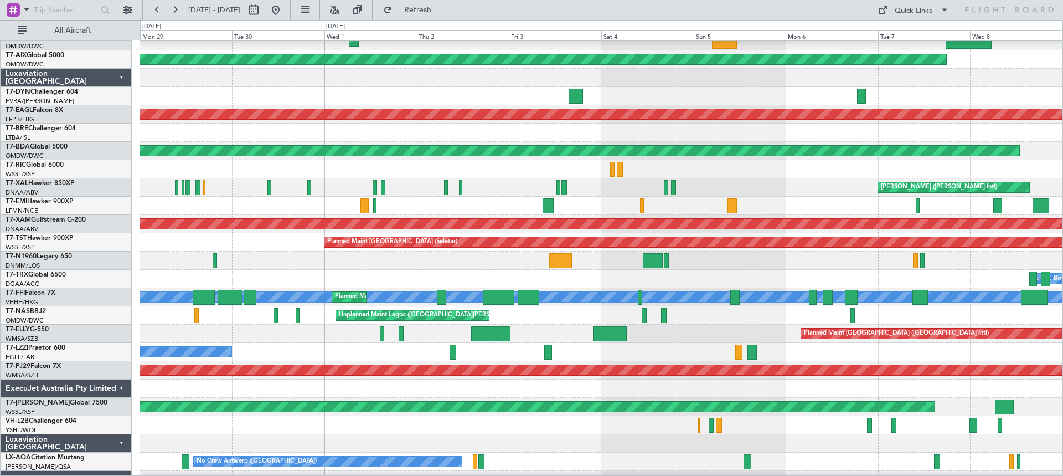
scroll to position [267, 0]
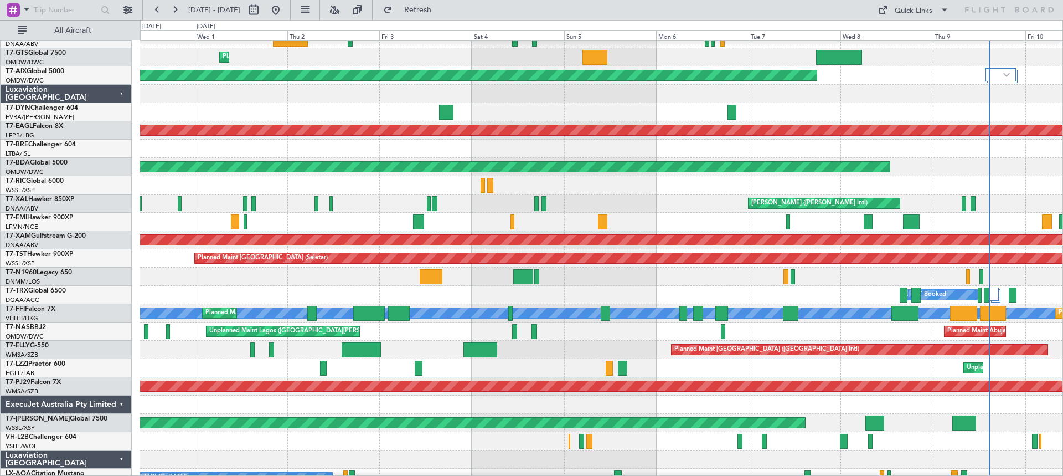
click at [395, 190] on div at bounding box center [601, 185] width 922 height 18
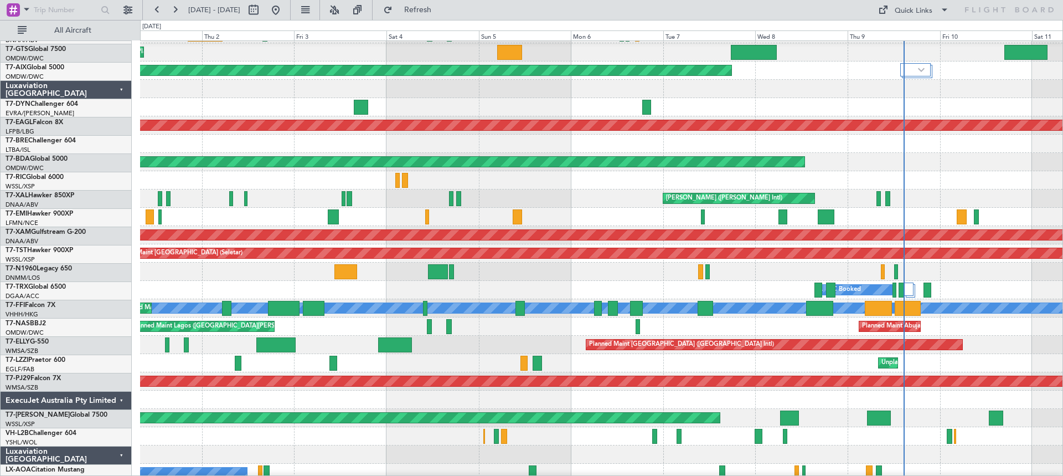
scroll to position [272, 0]
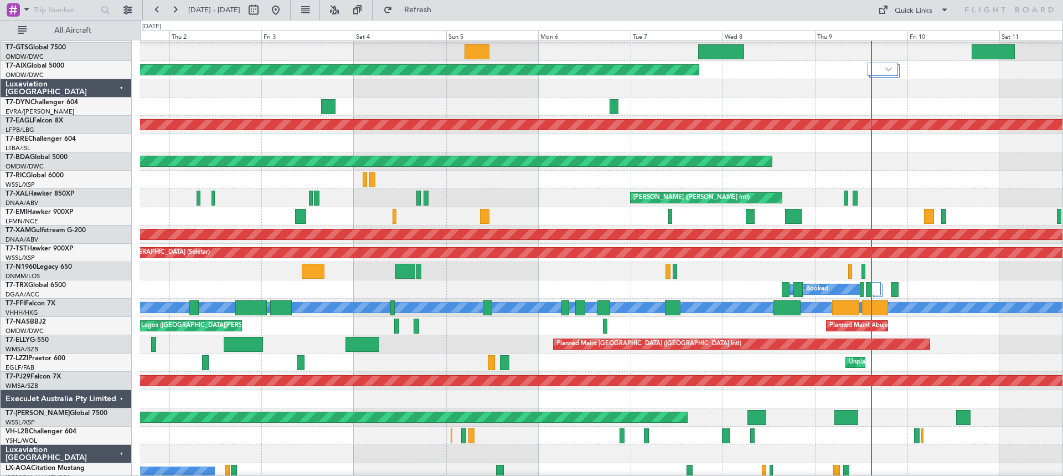
click at [534, 171] on div at bounding box center [601, 180] width 922 height 18
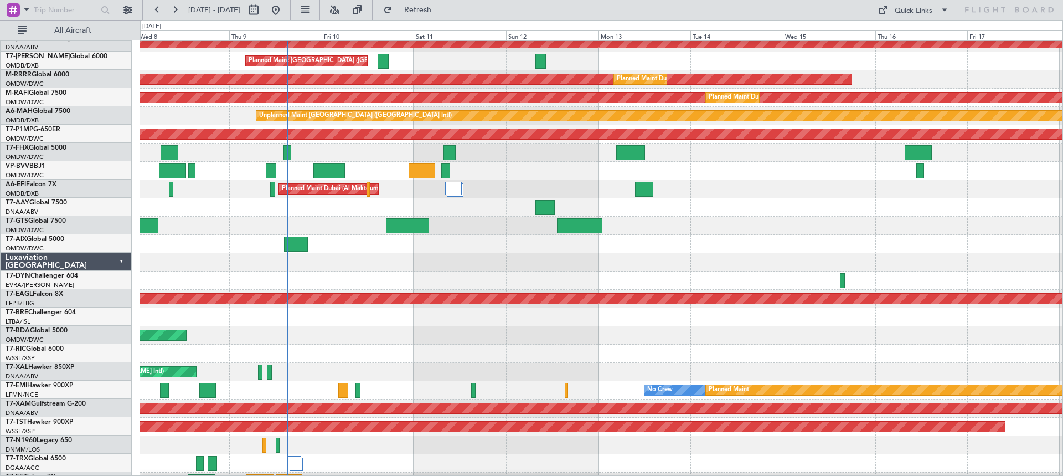
scroll to position [98, 0]
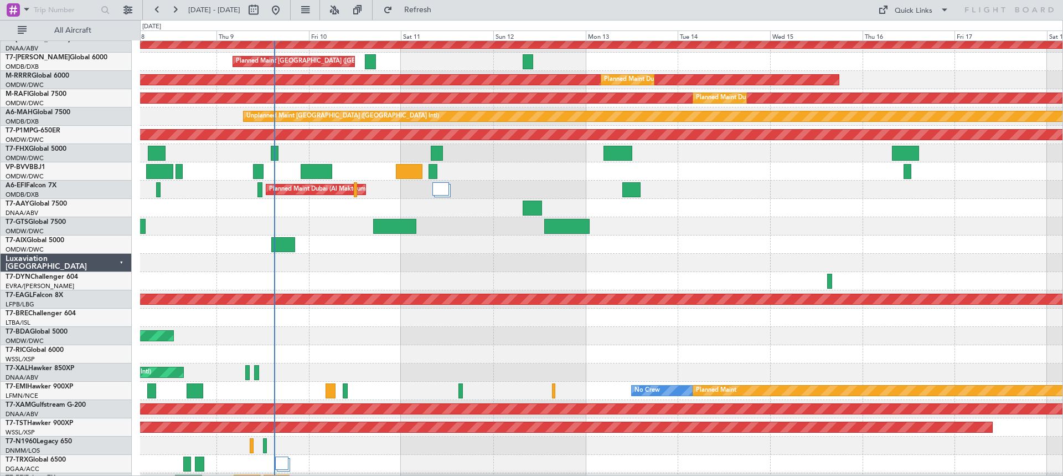
click at [245, 277] on div at bounding box center [601, 281] width 922 height 18
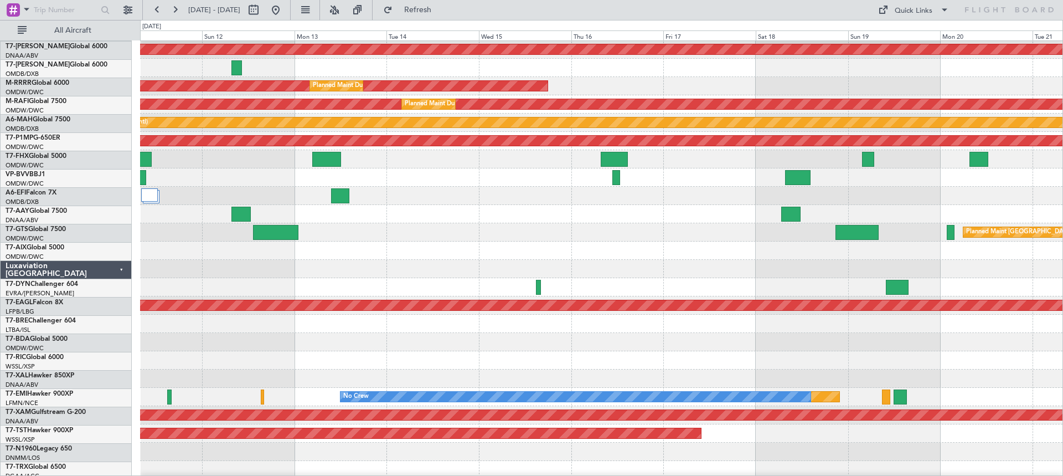
scroll to position [90, 0]
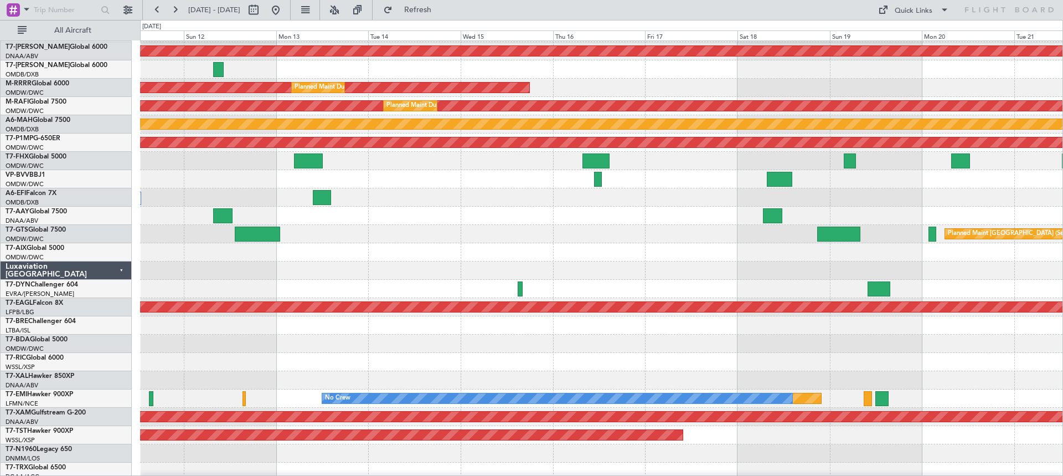
click at [388, 224] on div at bounding box center [601, 215] width 922 height 18
